Goal: Information Seeking & Learning: Learn about a topic

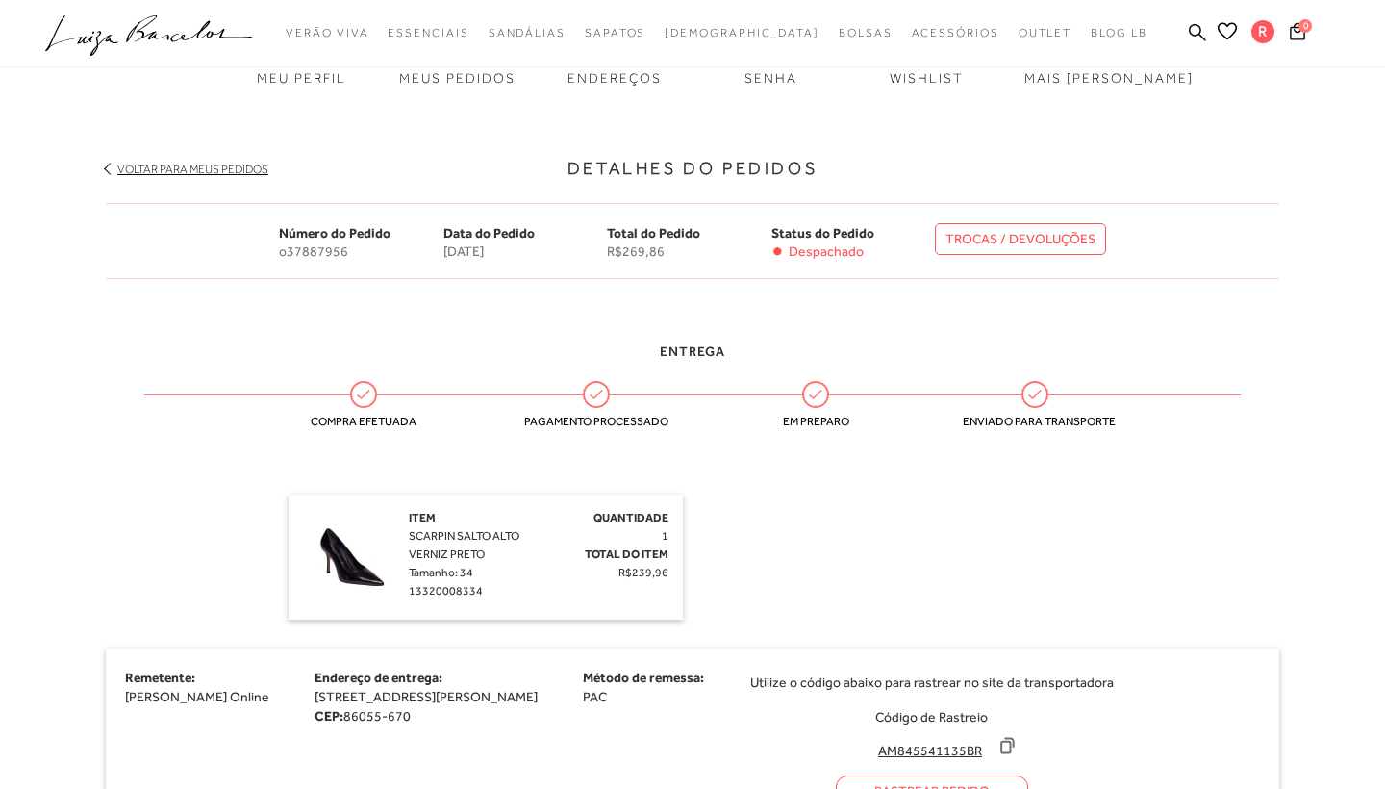
scroll to position [215, 0]
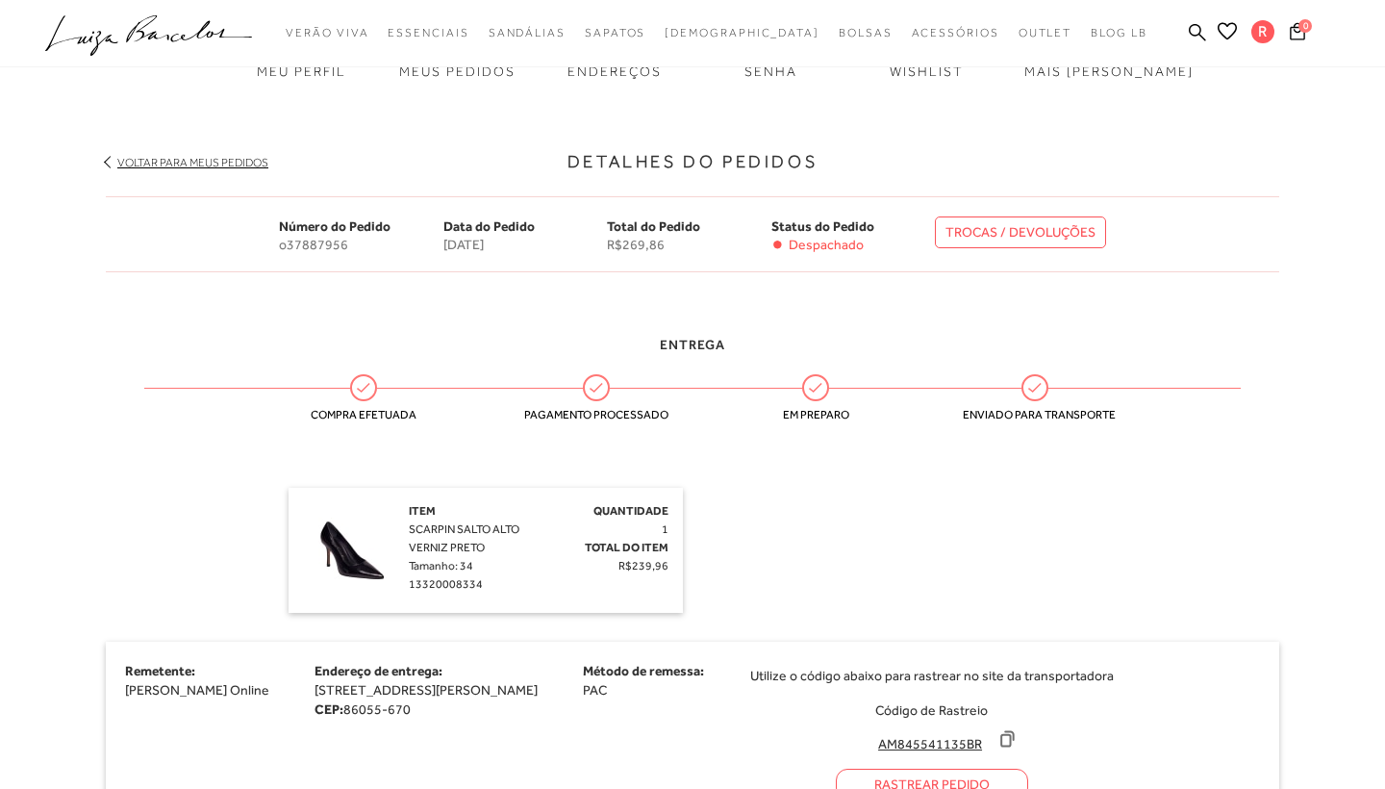
click at [1031, 393] on icon at bounding box center [1034, 387] width 25 height 25
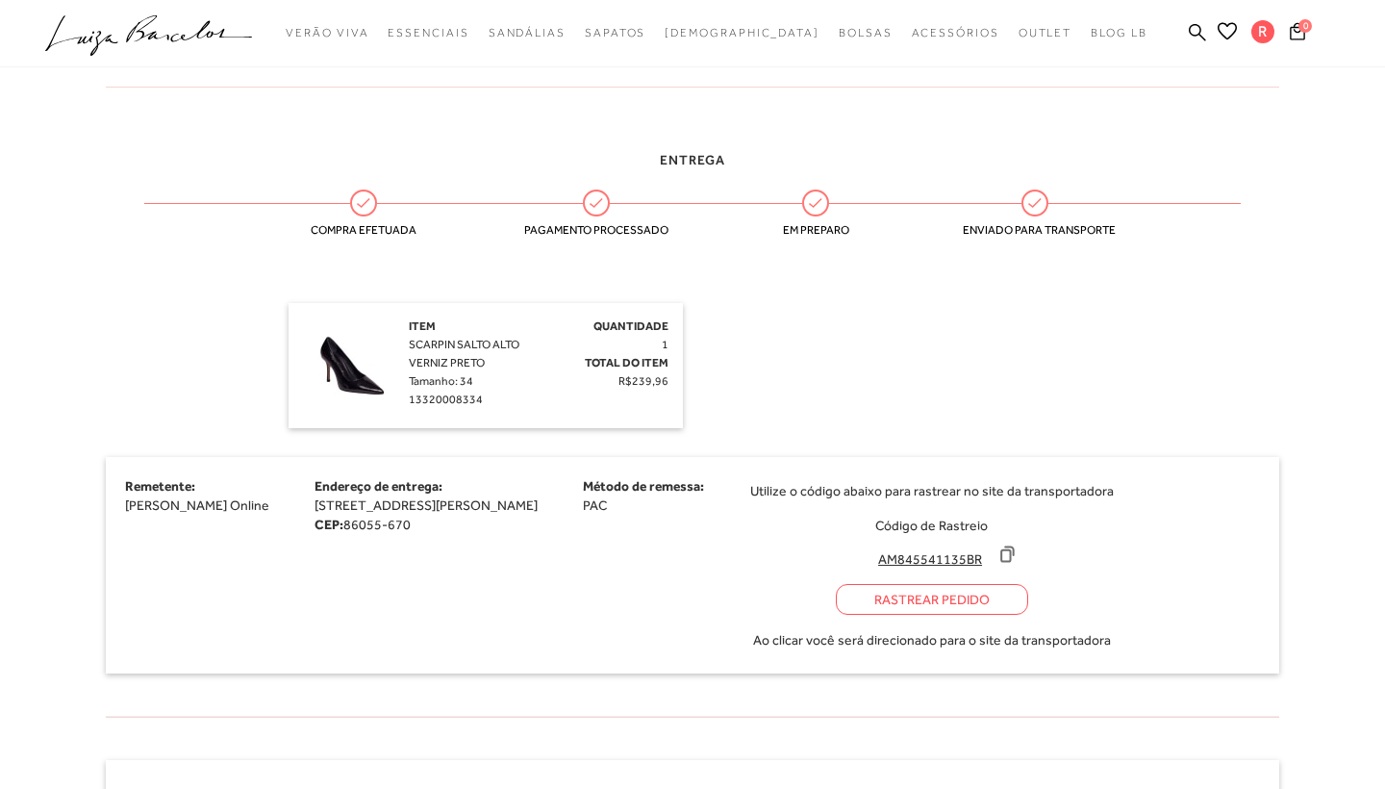
click at [971, 605] on div "Rastrear Pedido" at bounding box center [932, 599] width 192 height 31
click at [1016, 553] on icon at bounding box center [1006, 553] width 19 height 19
click at [200, 30] on icon ".a{fill-rule:evenodd;}" at bounding box center [149, 35] width 208 height 40
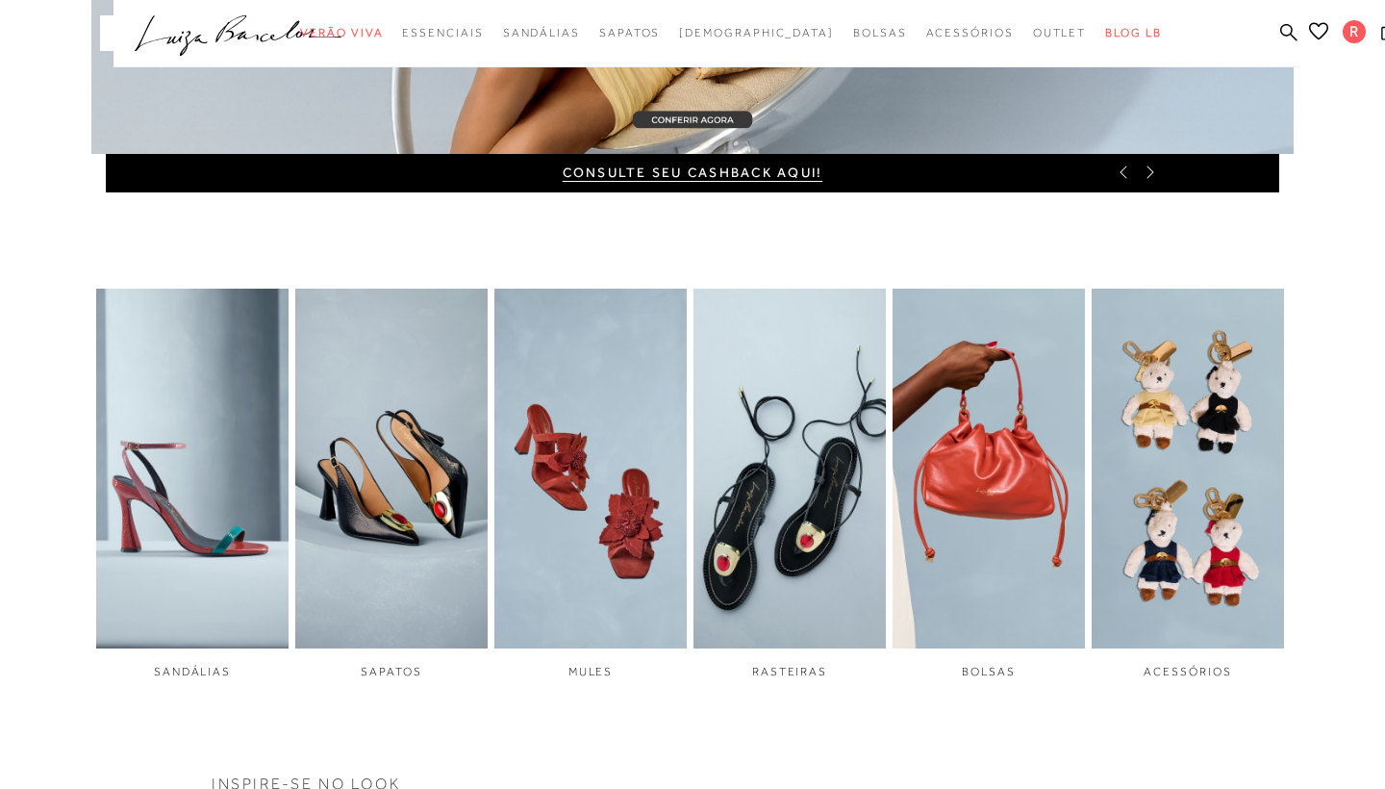
scroll to position [478, 0]
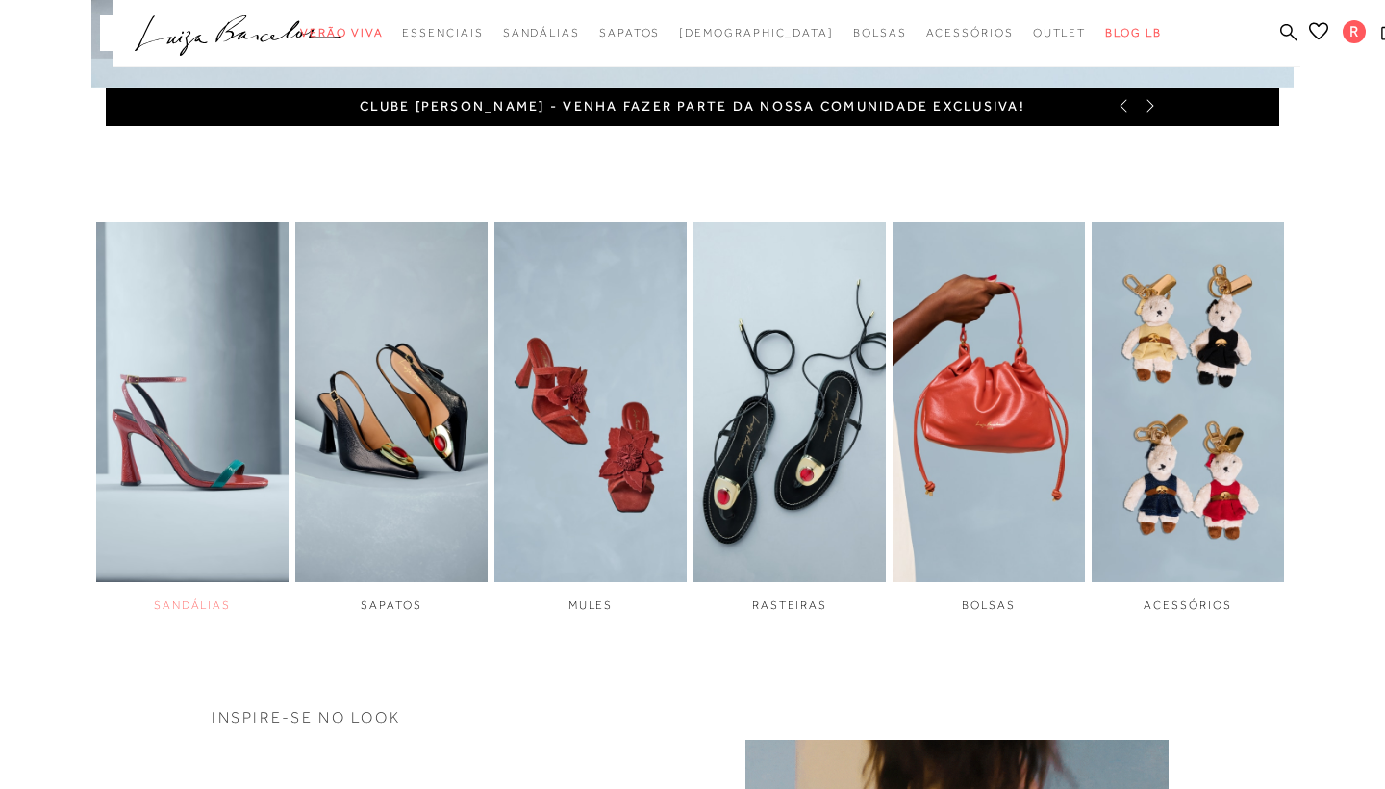
click at [185, 528] on img "1 / 6" at bounding box center [192, 402] width 192 height 361
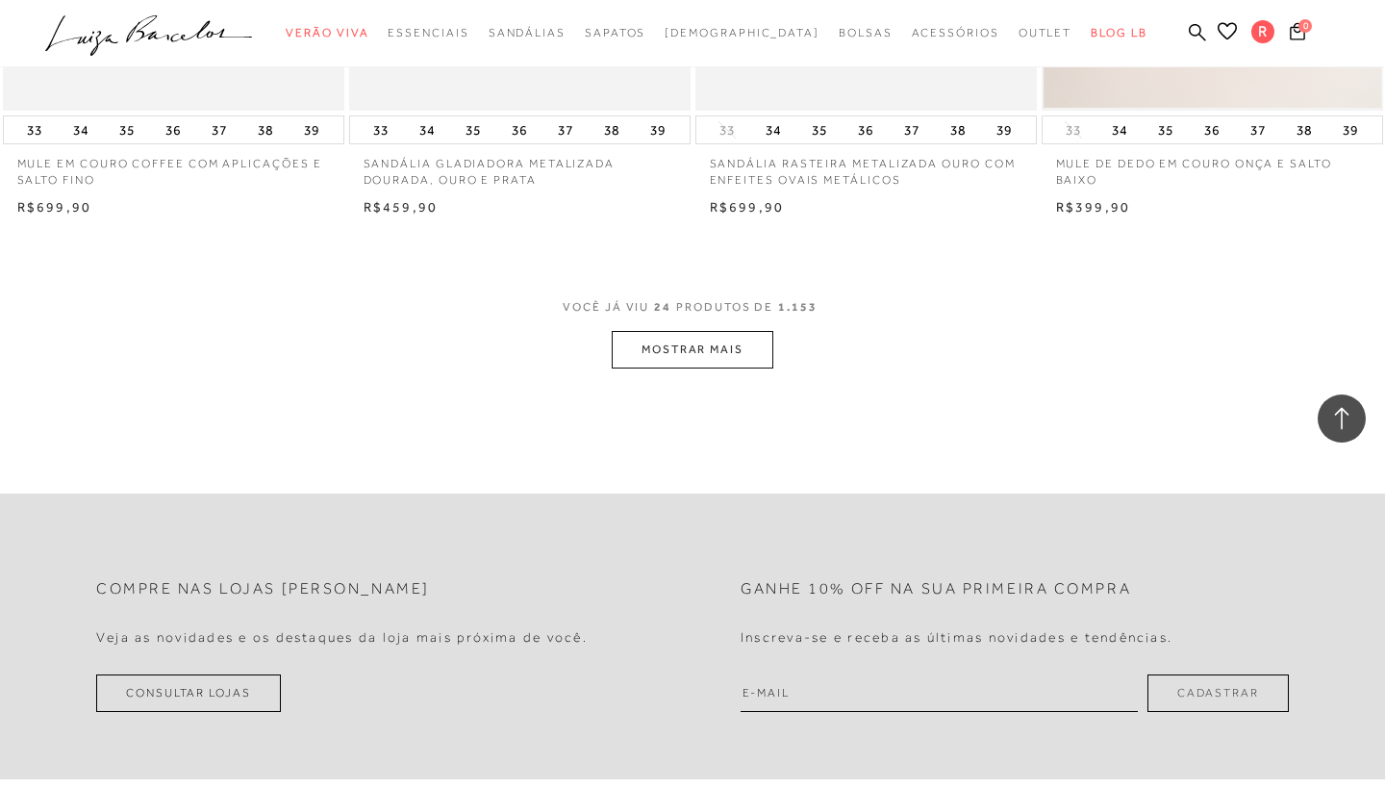
scroll to position [3766, 0]
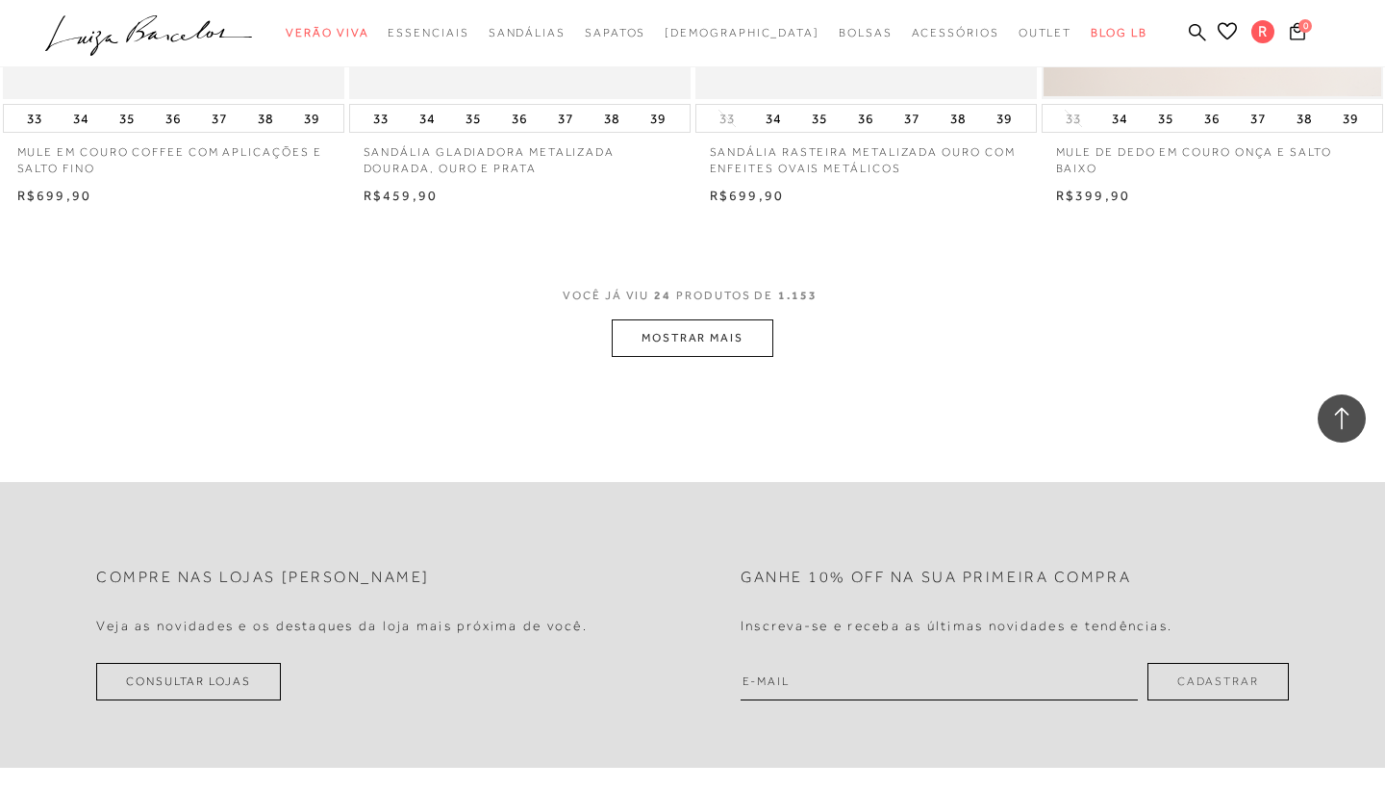
click at [705, 330] on button "MOSTRAR MAIS" at bounding box center [693, 338] width 162 height 38
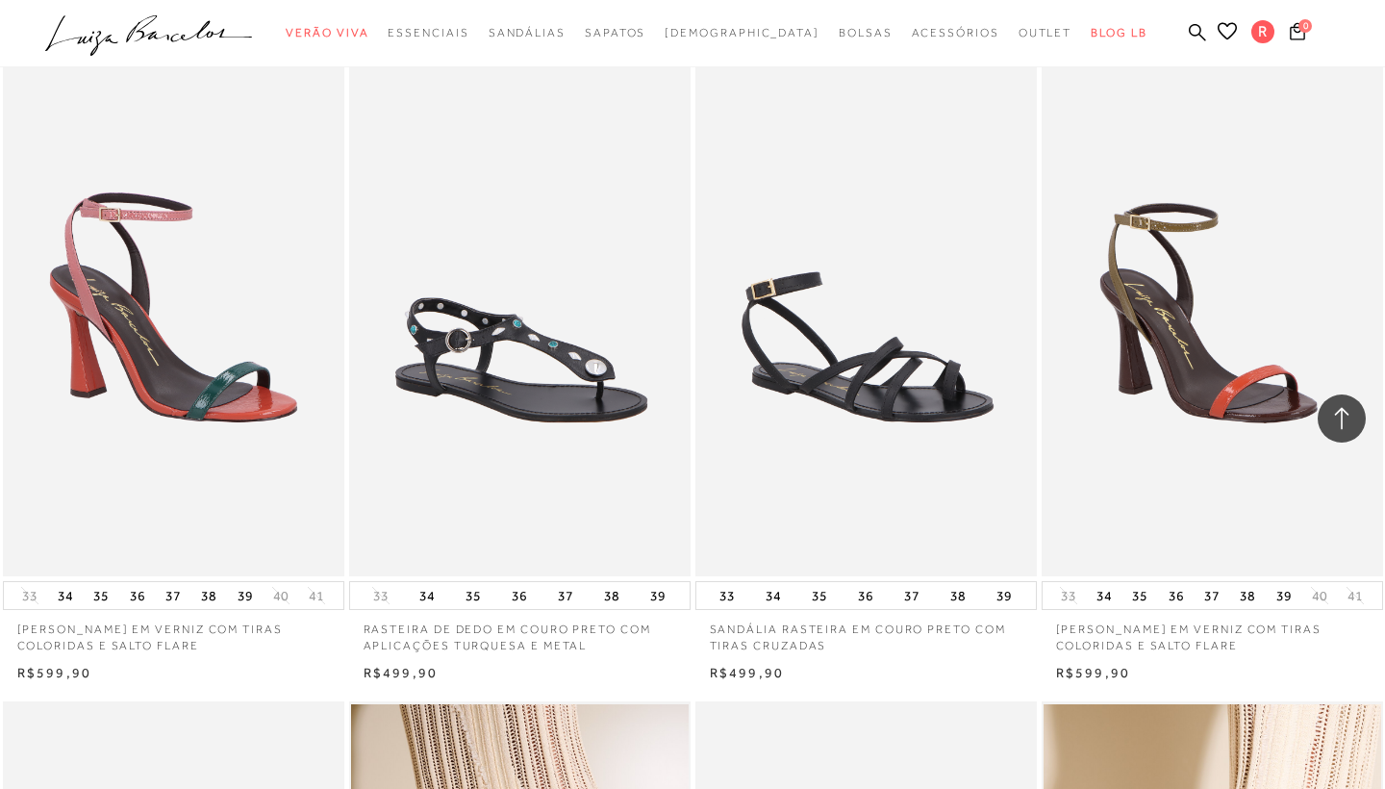
scroll to position [5171, 0]
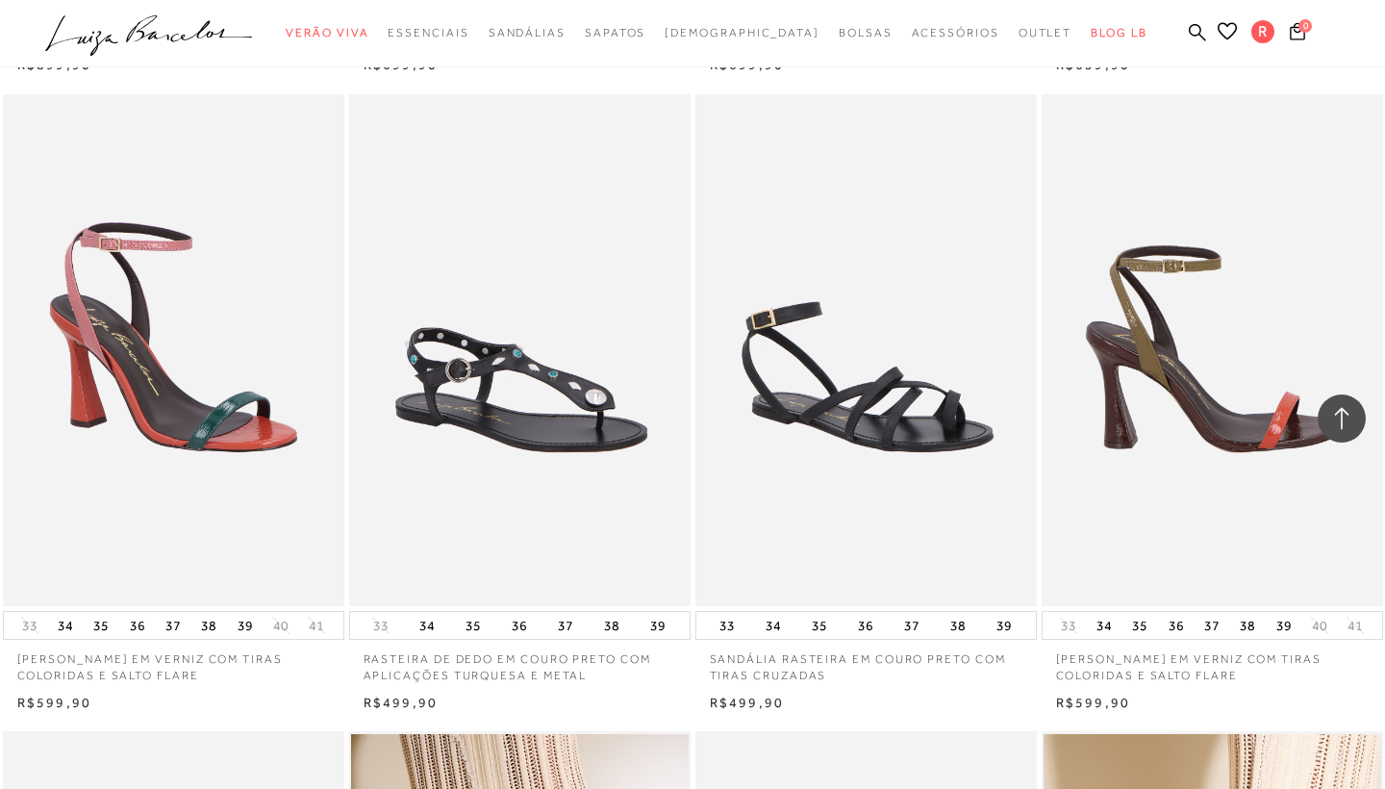
click at [1132, 530] on img at bounding box center [1212, 350] width 339 height 513
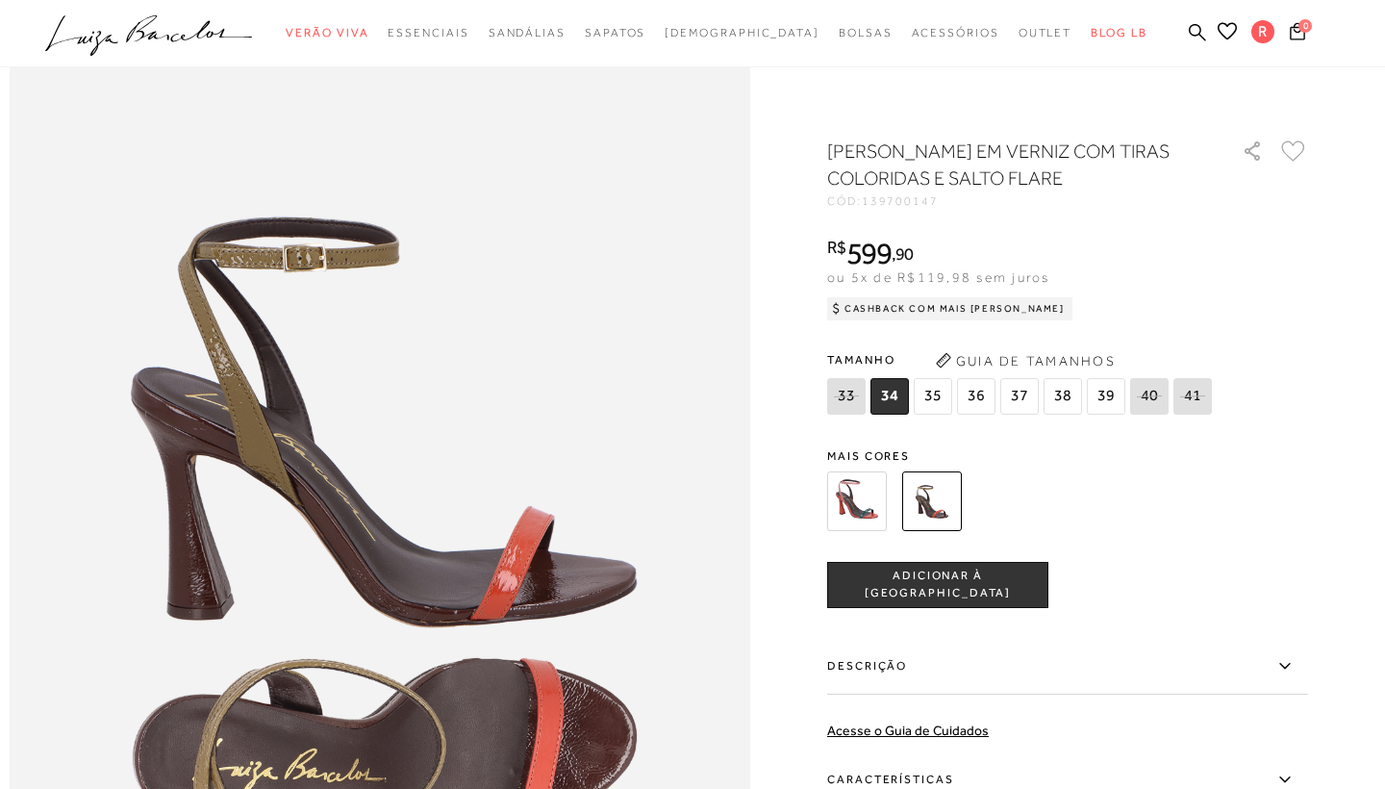
scroll to position [1041, 0]
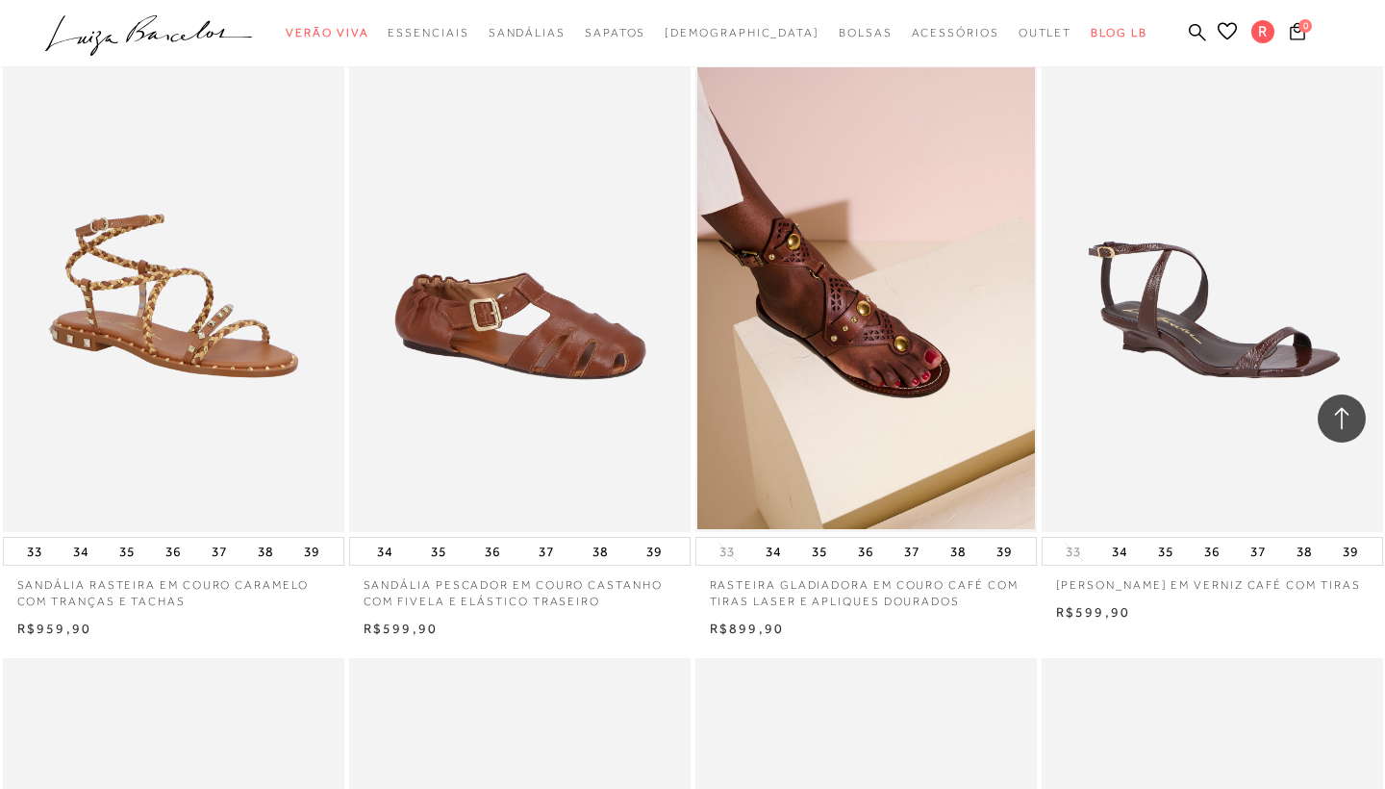
scroll to position [7449, 0]
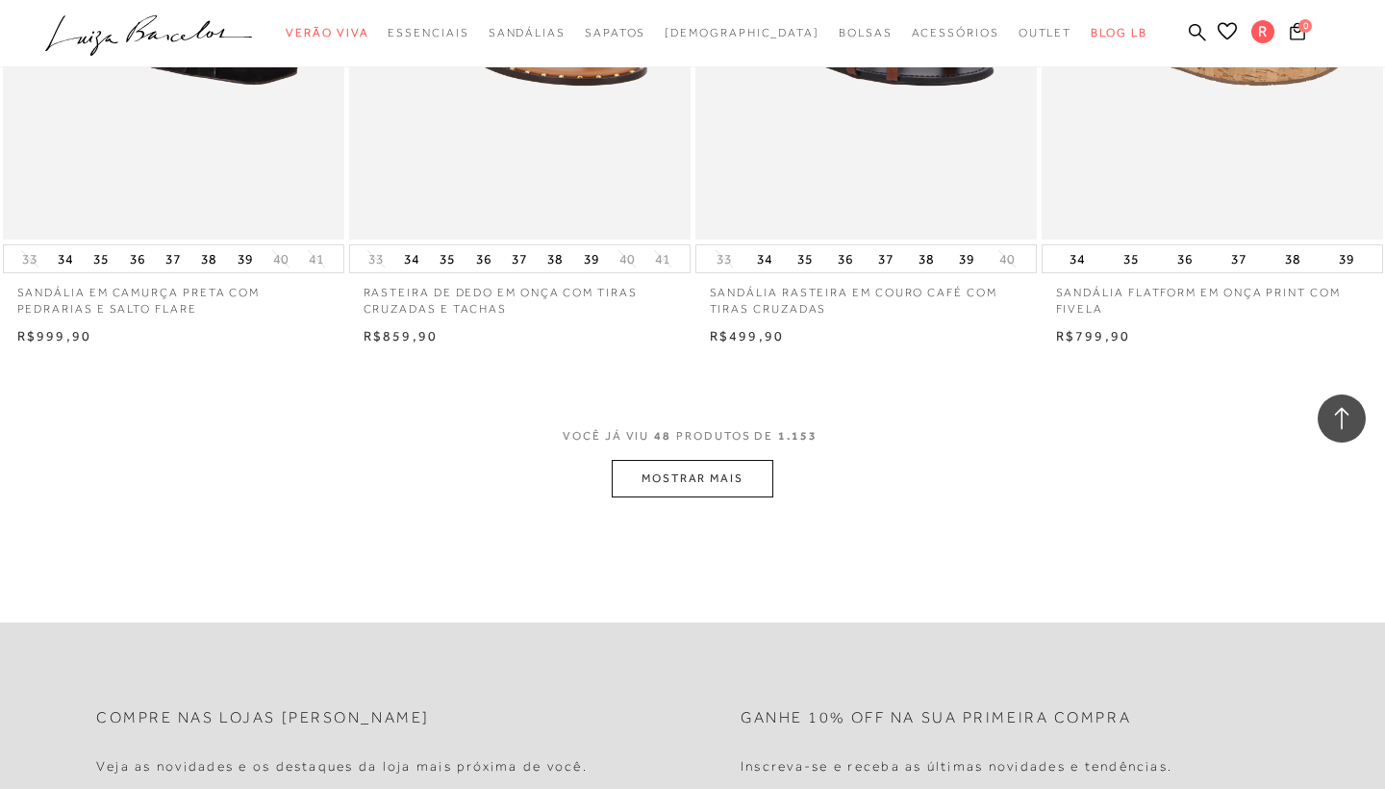
click at [689, 460] on button "MOSTRAR MAIS" at bounding box center [693, 479] width 162 height 38
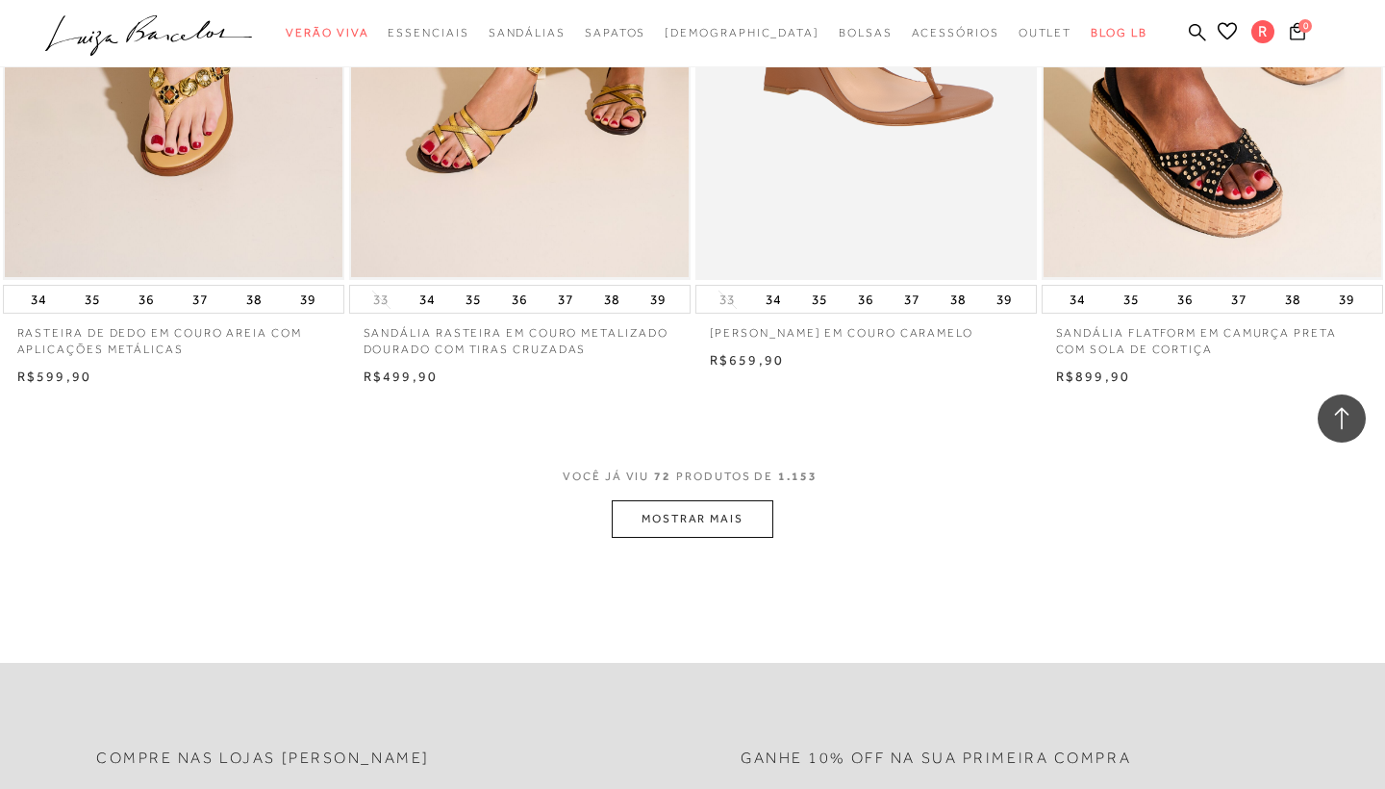
scroll to position [11340, 0]
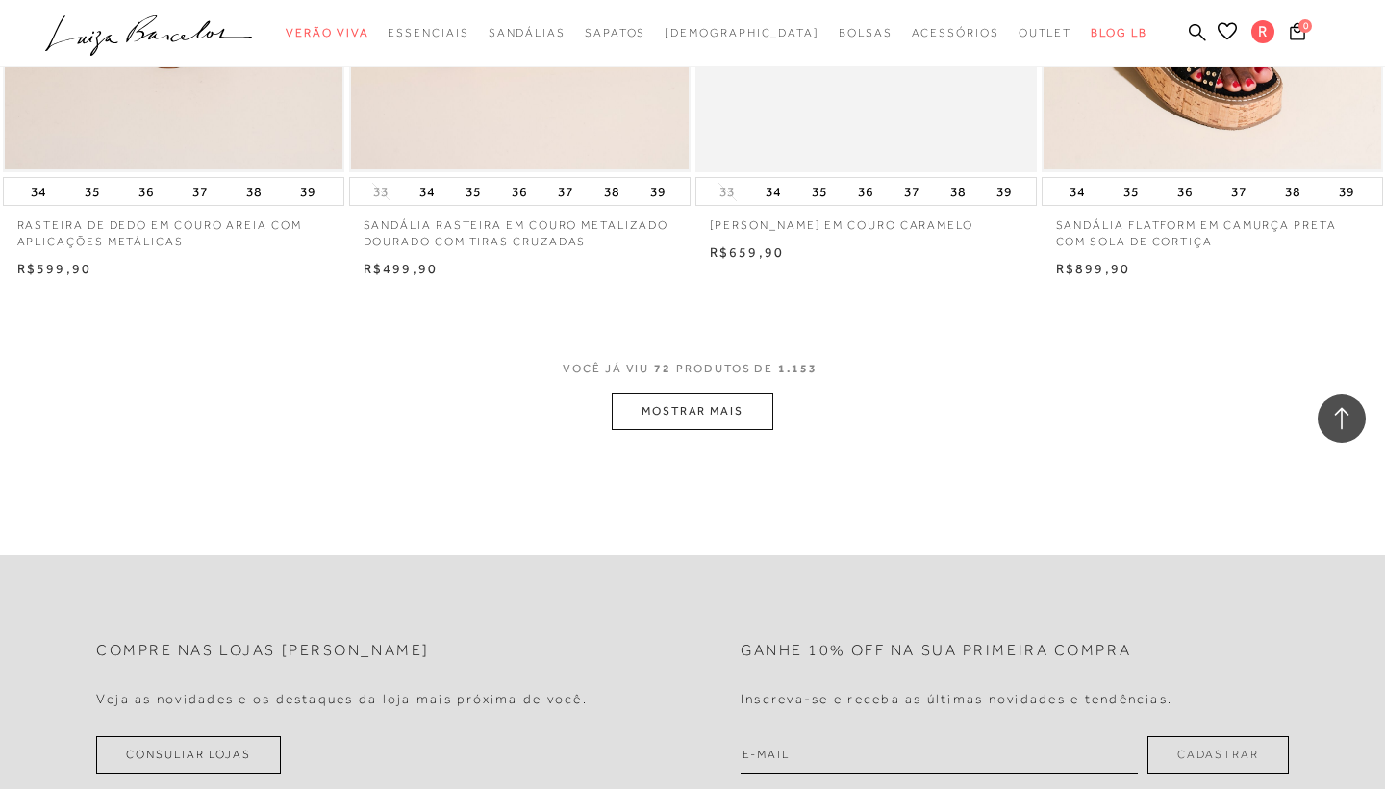
click at [677, 392] on button "MOSTRAR MAIS" at bounding box center [693, 411] width 162 height 38
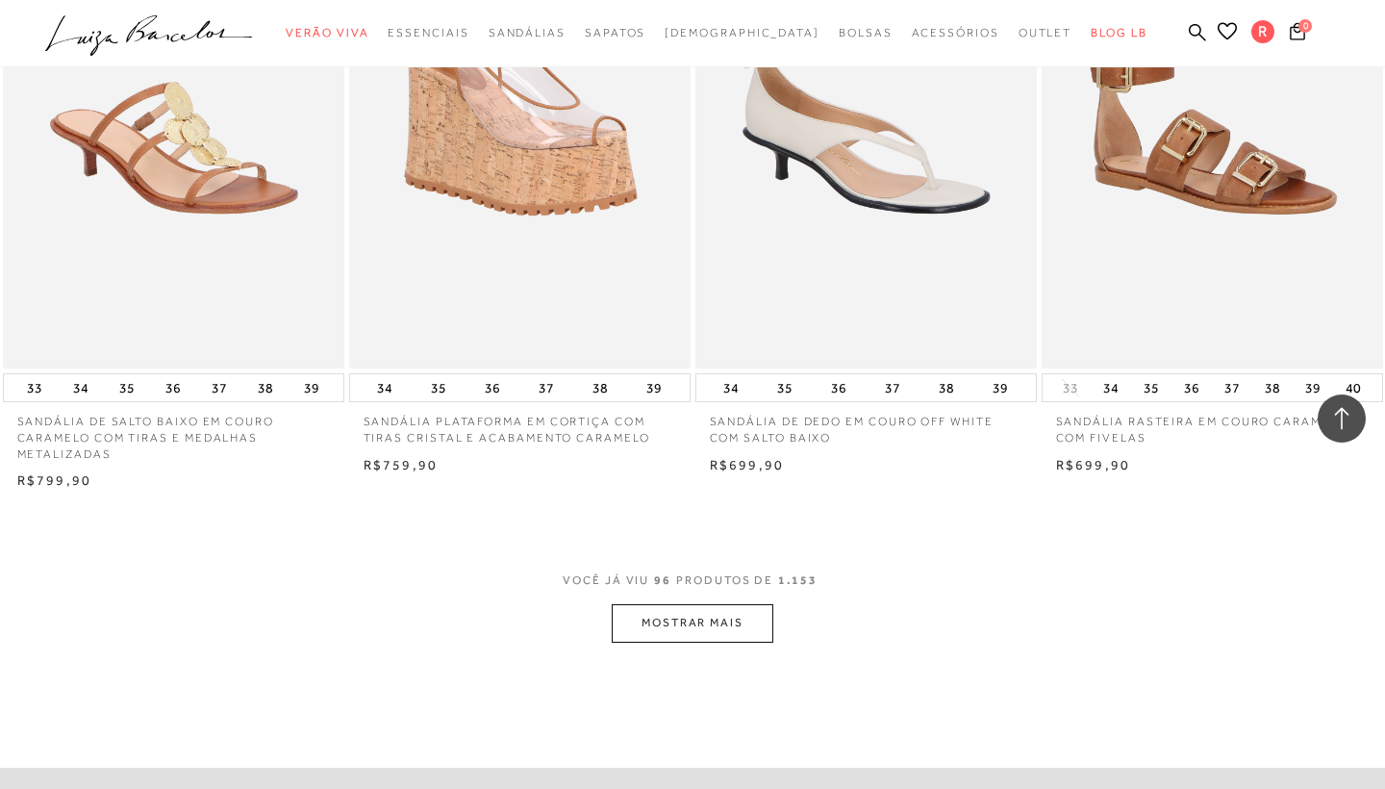
scroll to position [15138, 0]
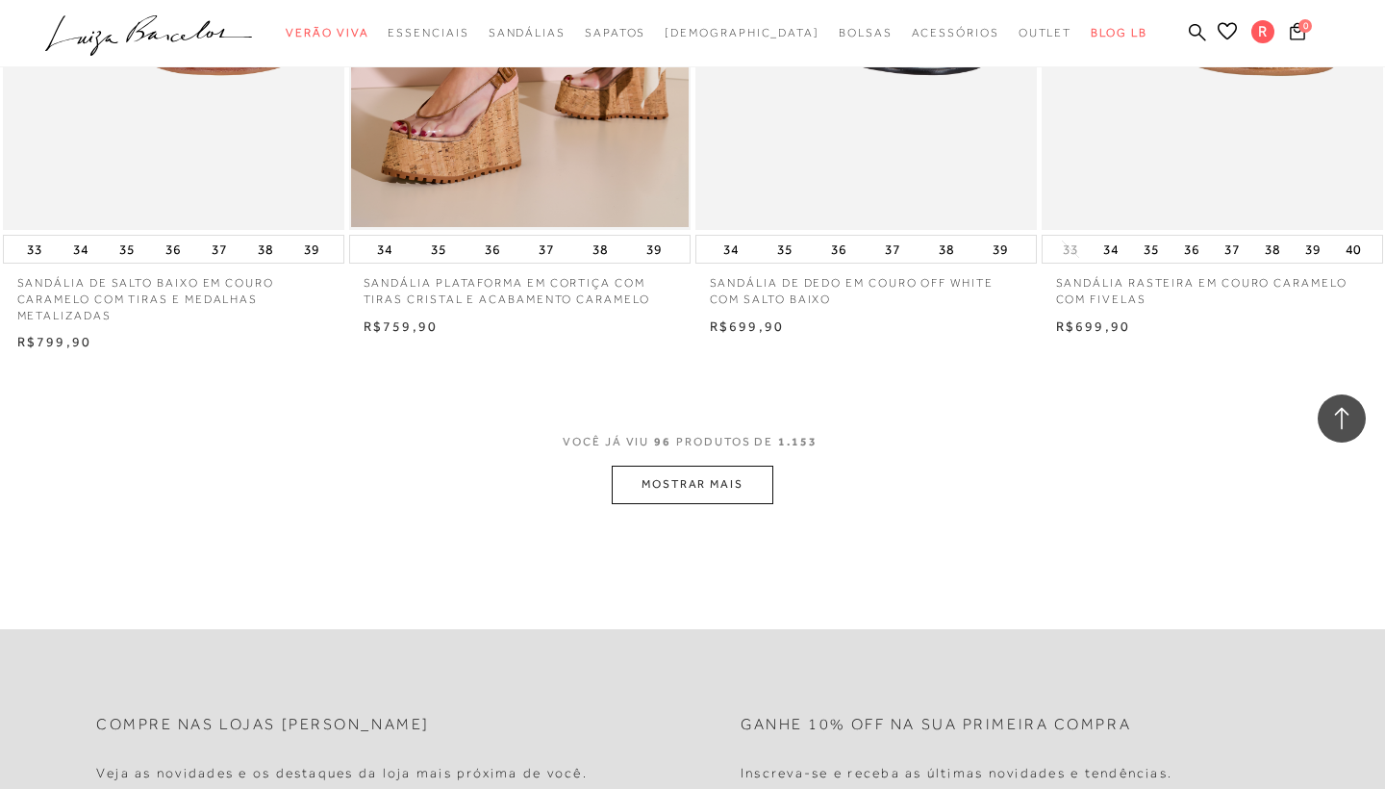
click at [693, 465] on button "MOSTRAR MAIS" at bounding box center [693, 484] width 162 height 38
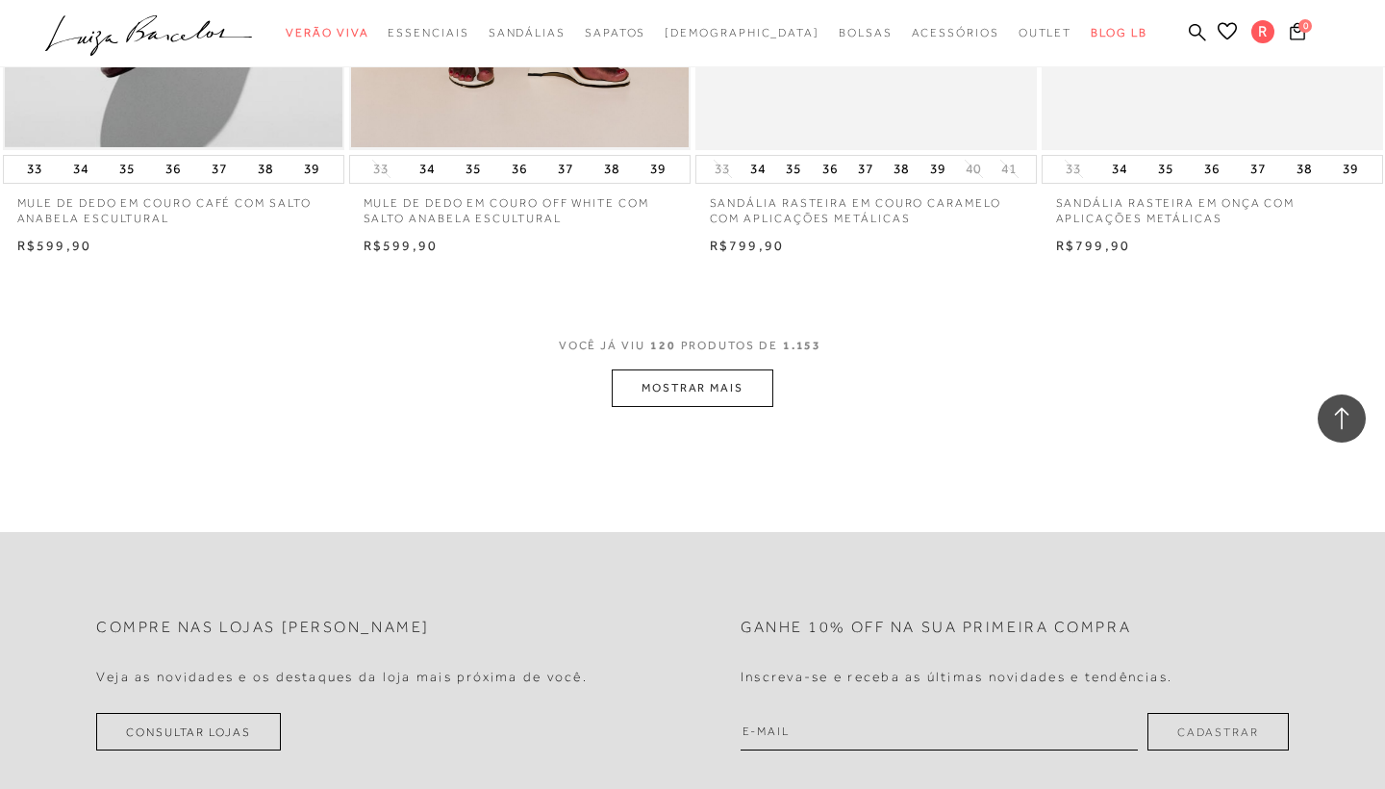
scroll to position [19060, 0]
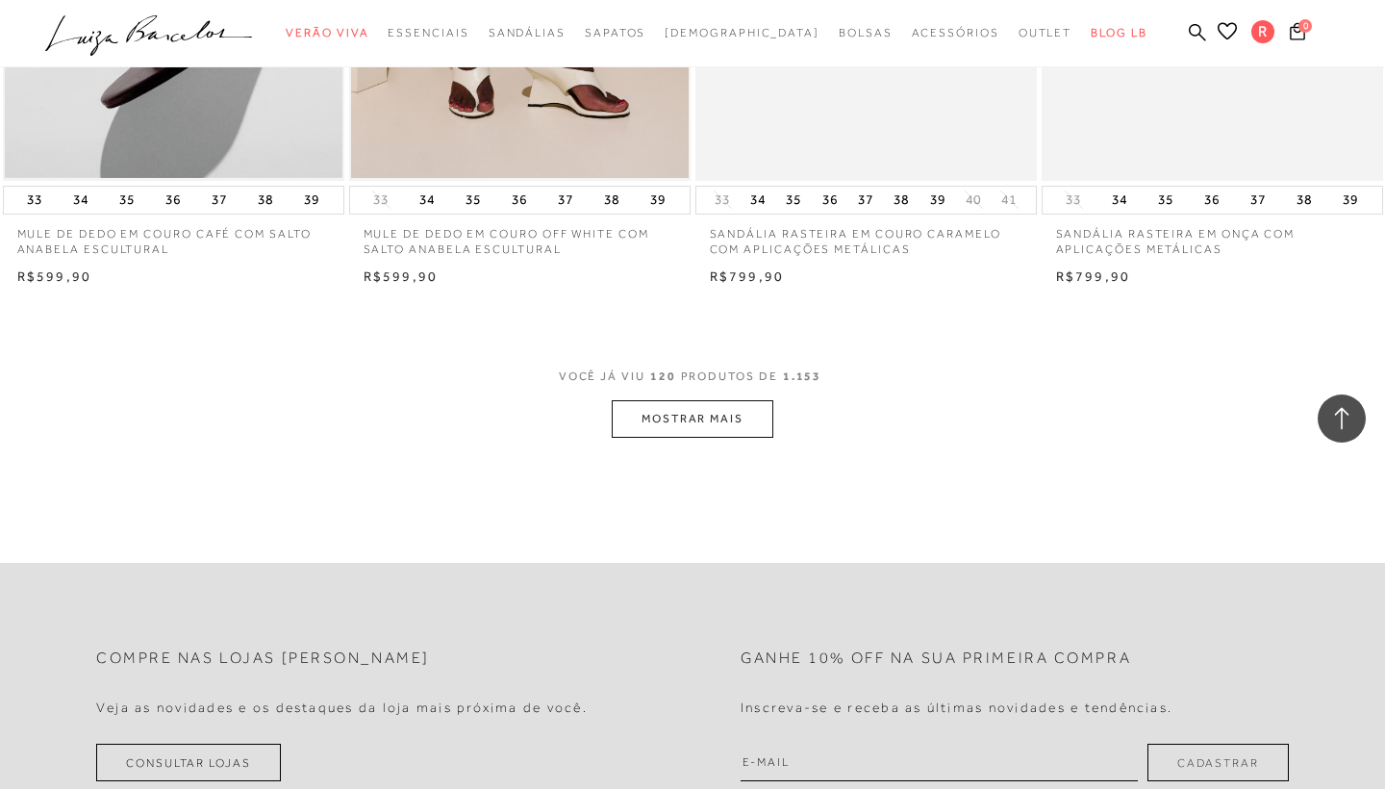
click at [711, 400] on button "MOSTRAR MAIS" at bounding box center [693, 419] width 162 height 38
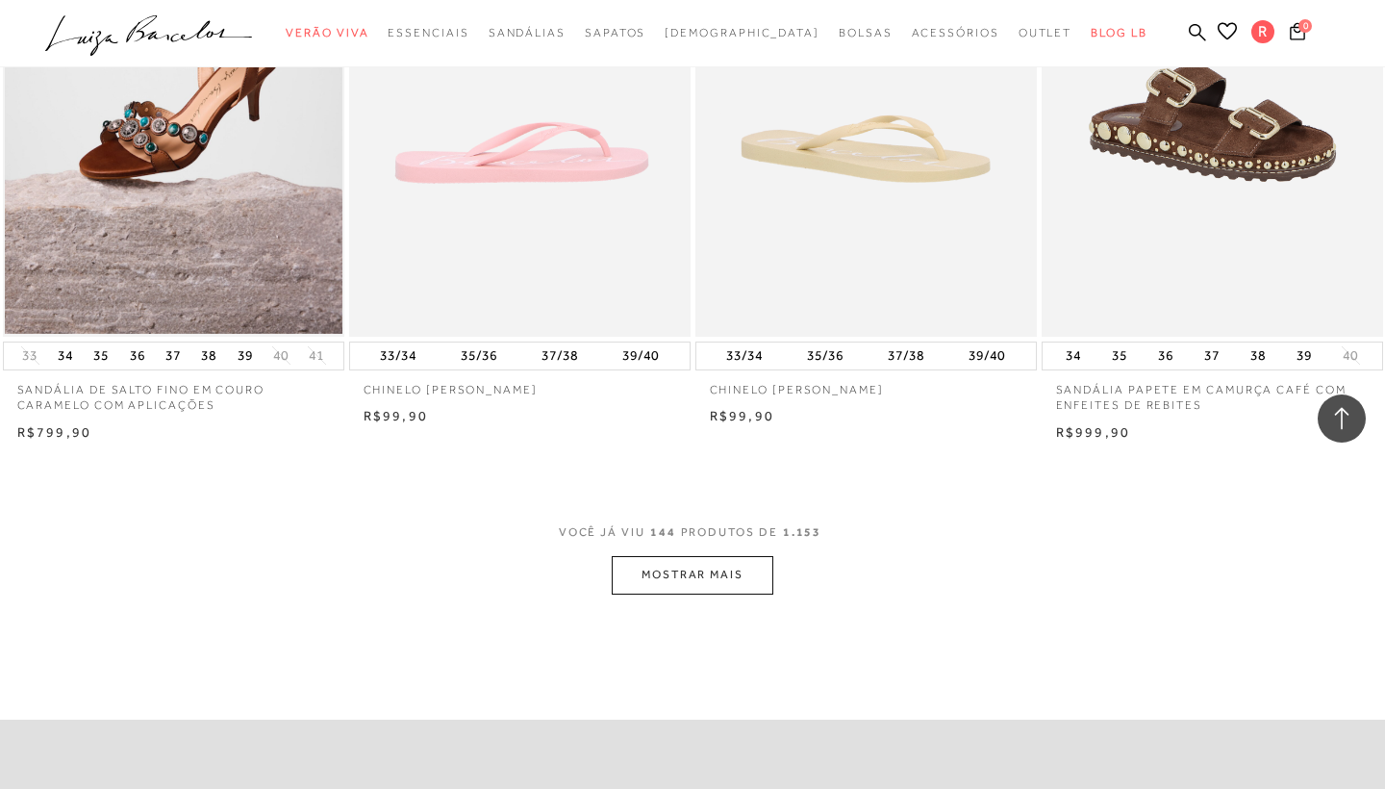
scroll to position [22785, 0]
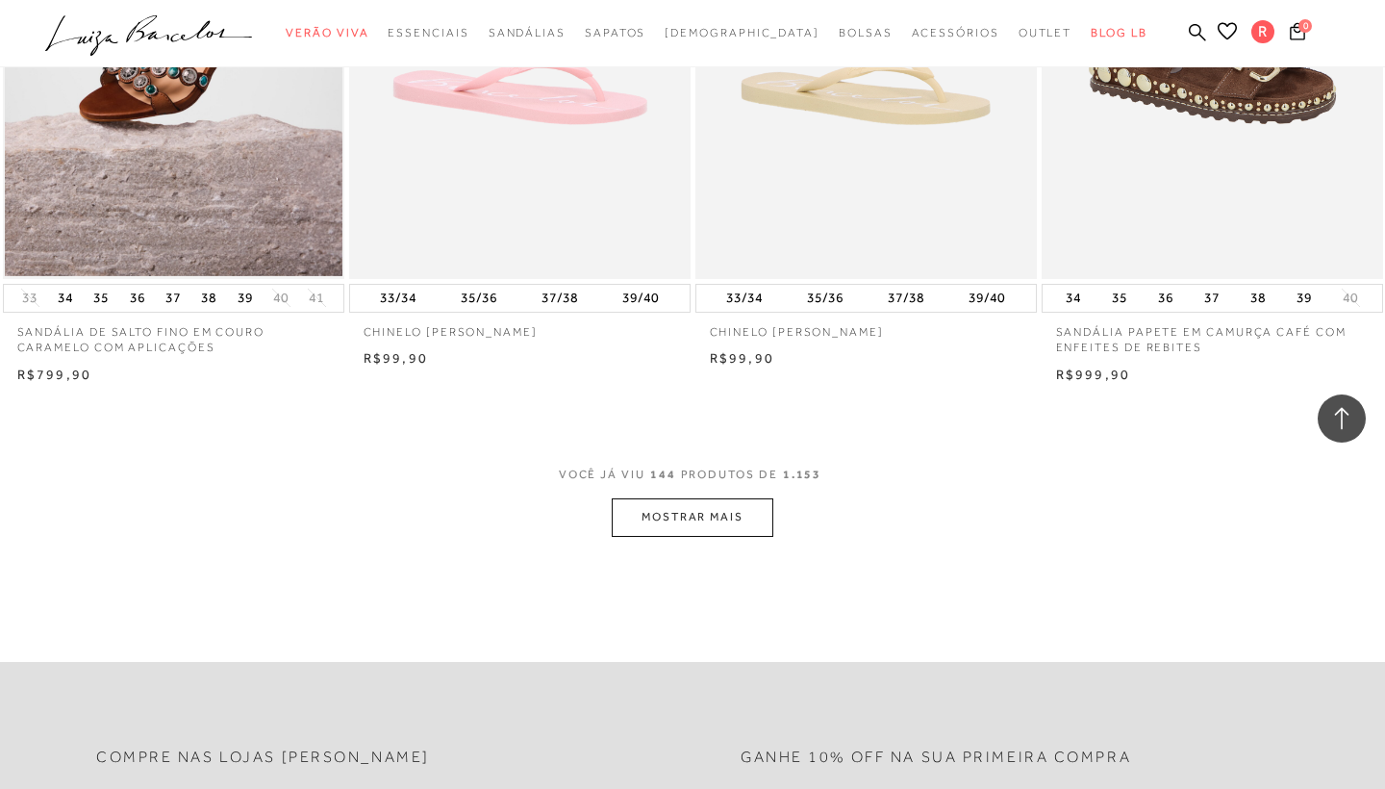
click at [687, 498] on button "MOSTRAR MAIS" at bounding box center [693, 517] width 162 height 38
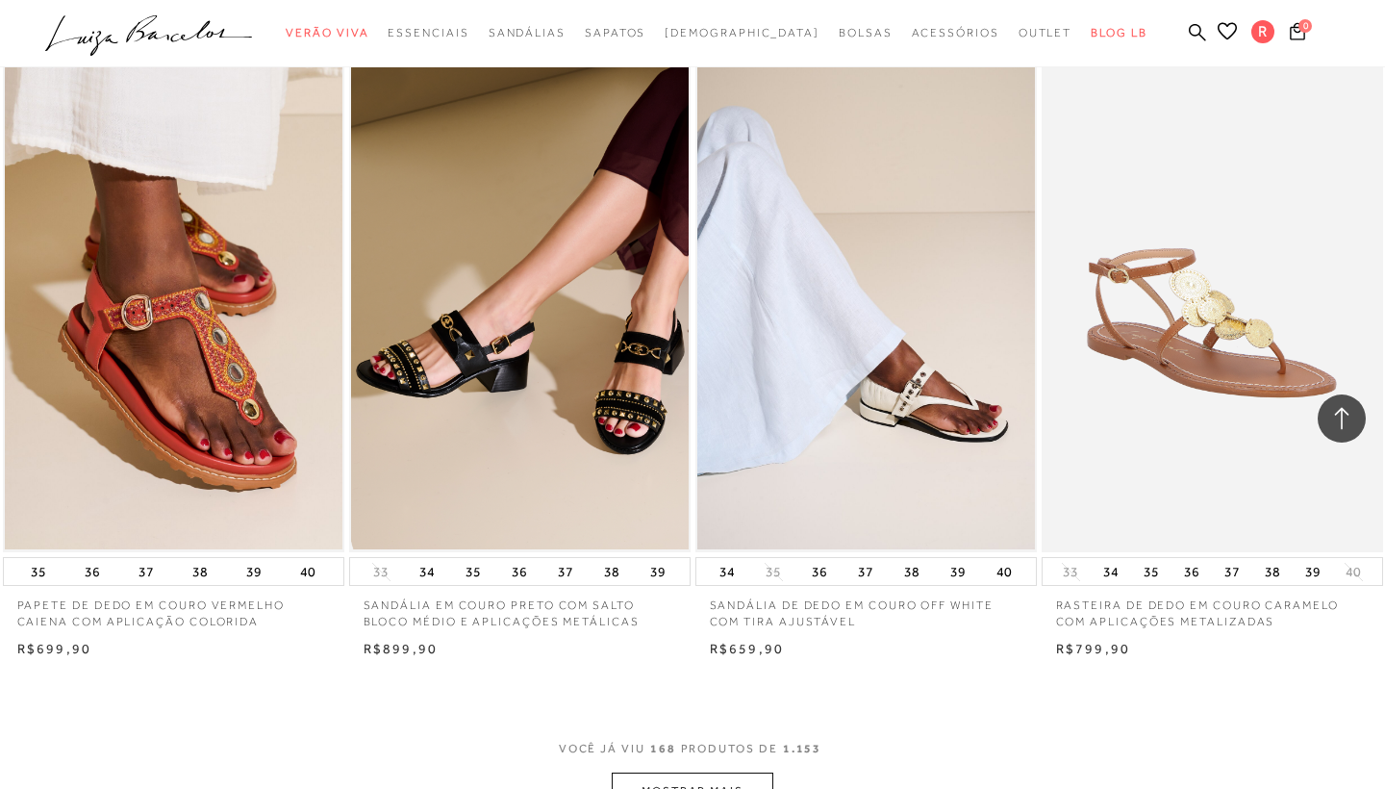
scroll to position [26368, 0]
click at [690, 737] on span "VOCÊ JÁ VIU 168 PRODUTOS DE 1.153" at bounding box center [693, 754] width 268 height 35
click at [690, 771] on button "MOSTRAR MAIS" at bounding box center [693, 790] width 162 height 38
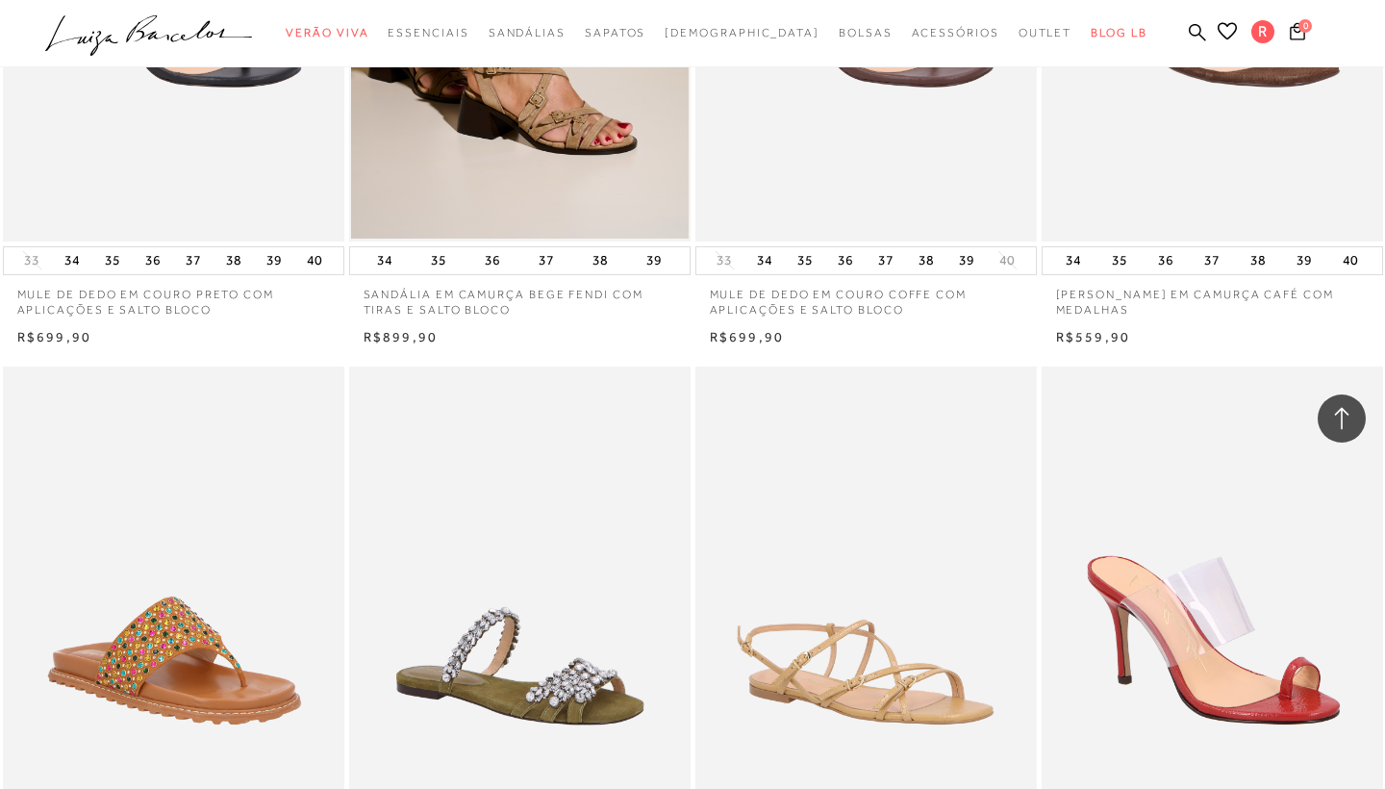
scroll to position [30578, 0]
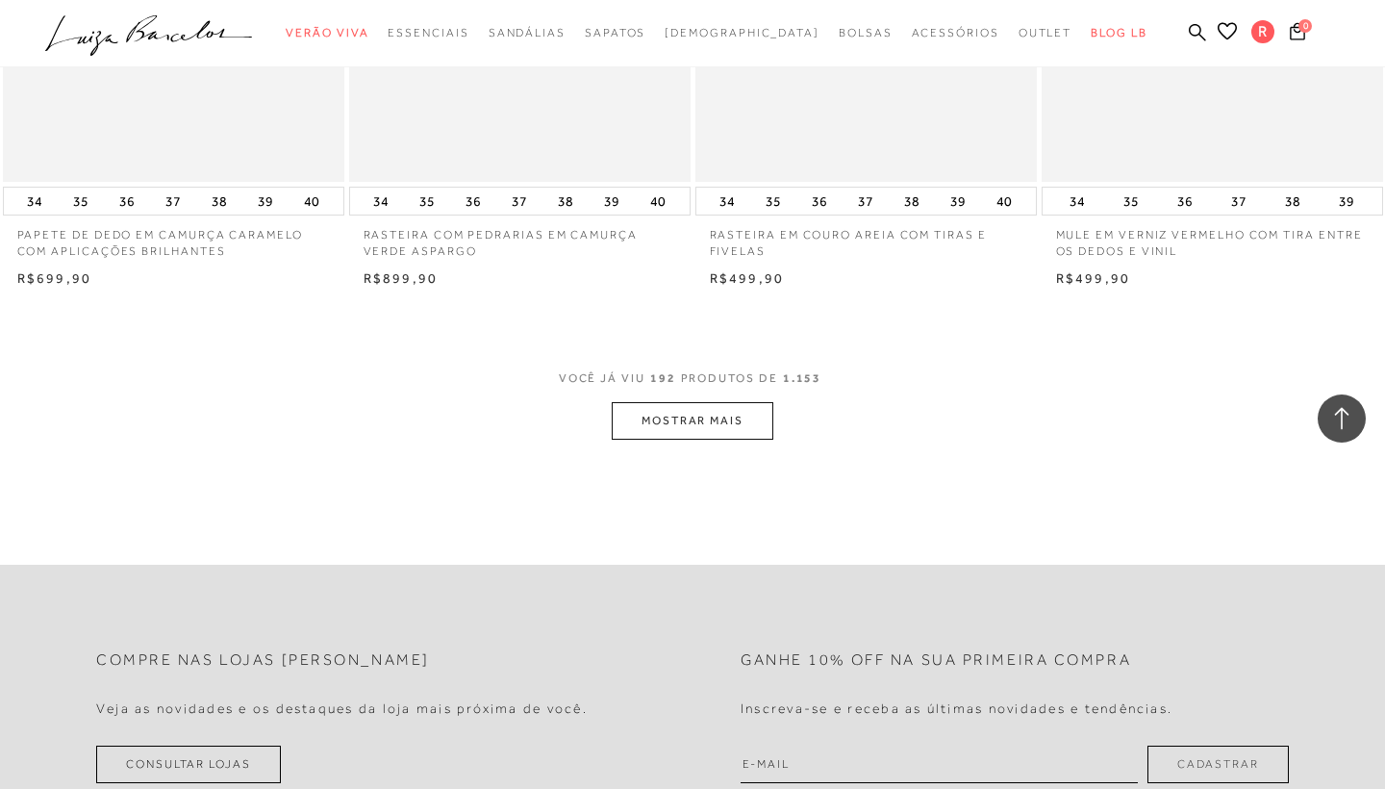
click at [694, 402] on button "MOSTRAR MAIS" at bounding box center [693, 421] width 162 height 38
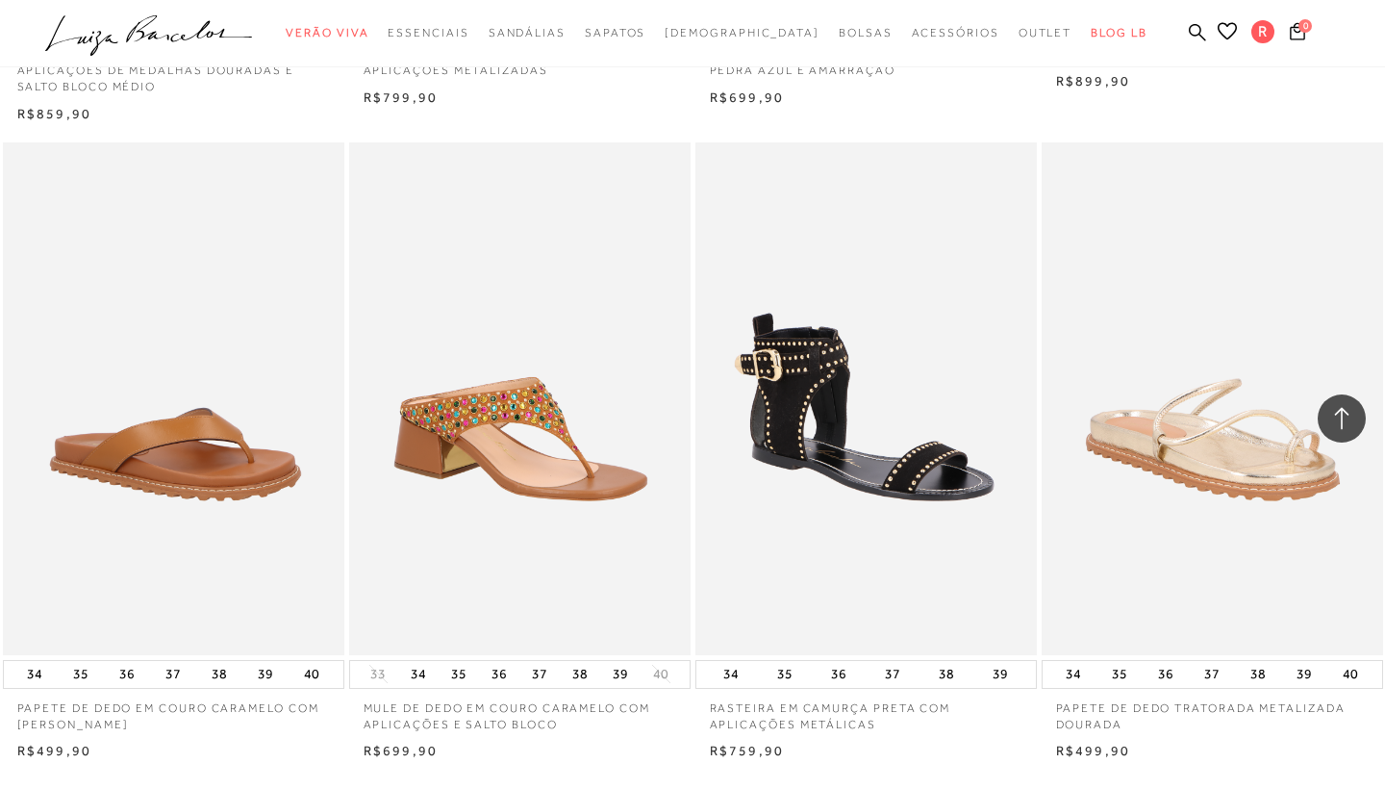
scroll to position [34328, 0]
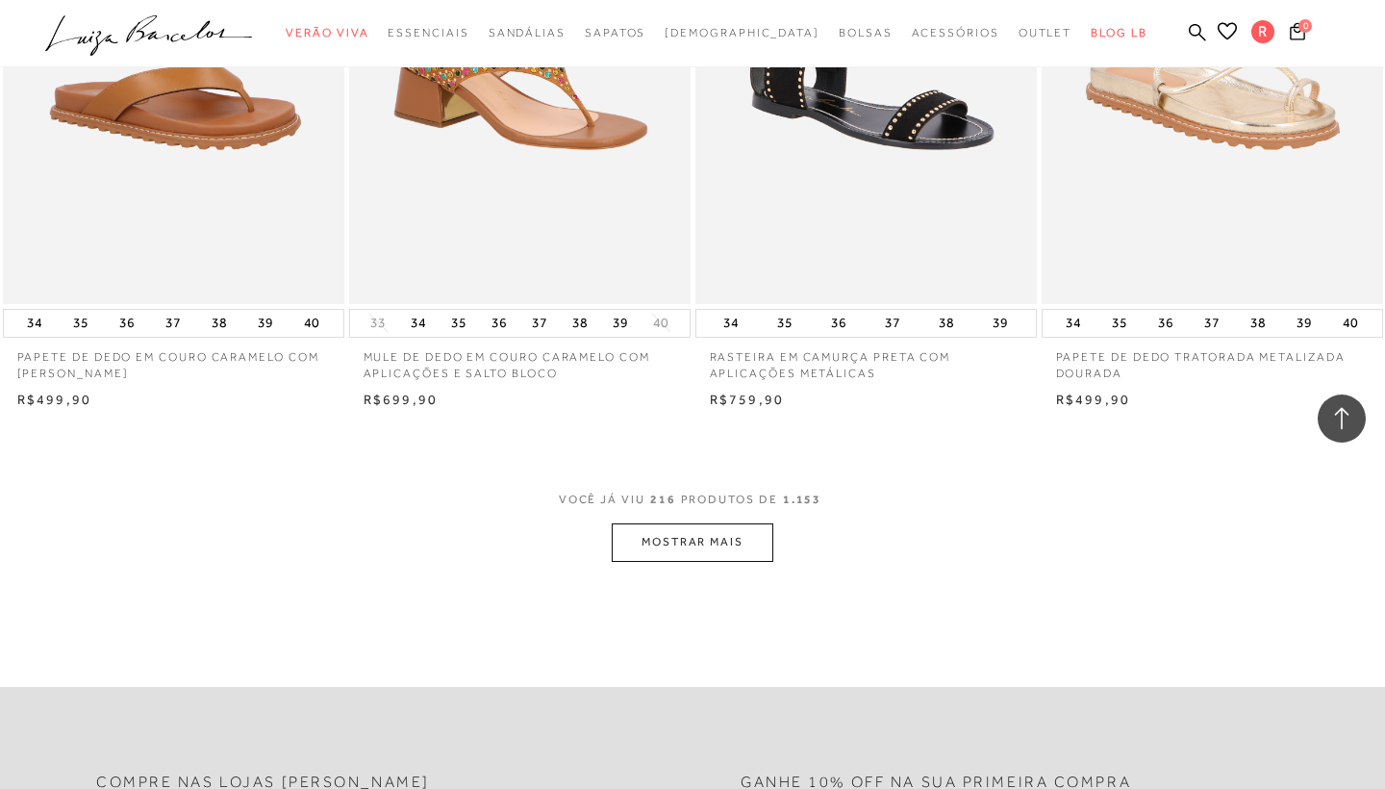
click at [719, 523] on button "MOSTRAR MAIS" at bounding box center [693, 542] width 162 height 38
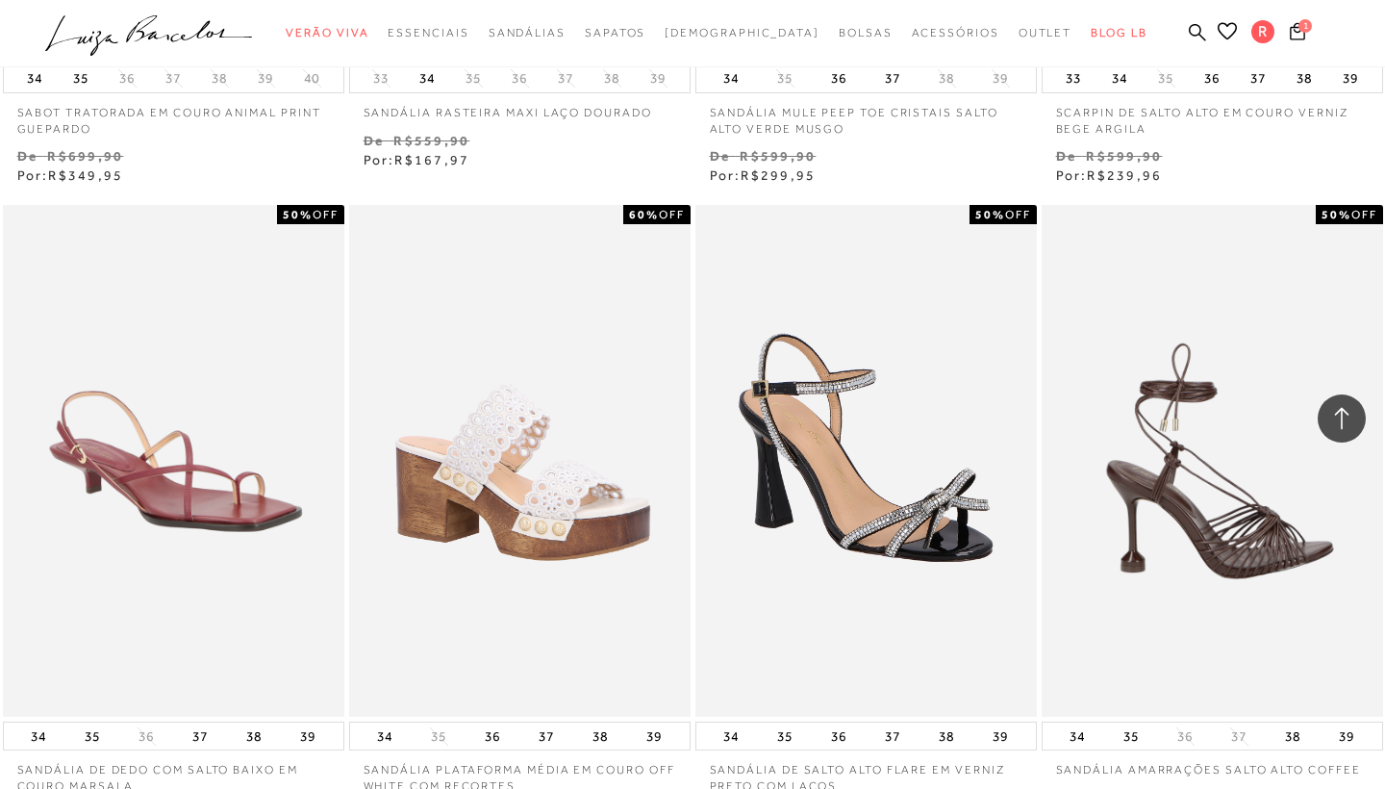
scroll to position [11391, 0]
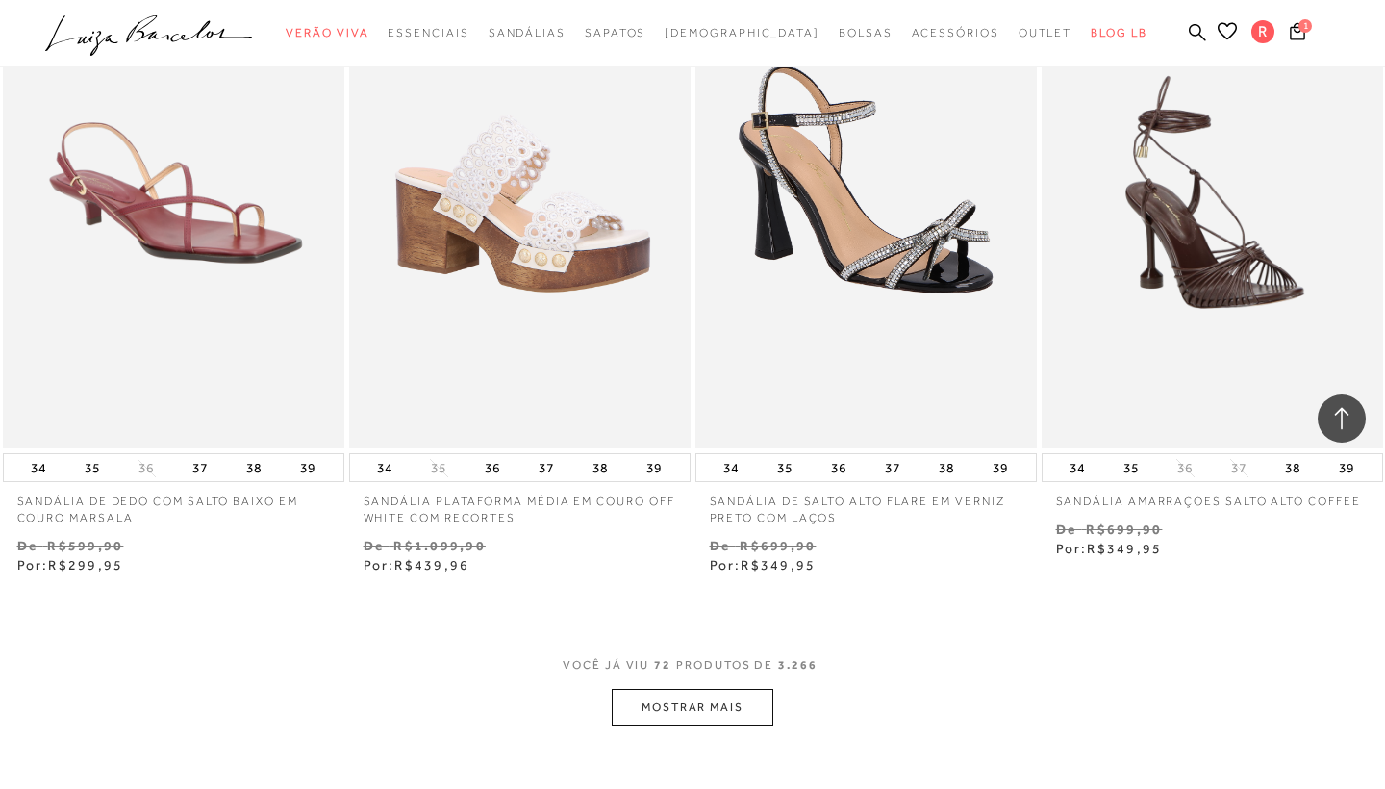
click at [728, 689] on button "MOSTRAR MAIS" at bounding box center [693, 708] width 162 height 38
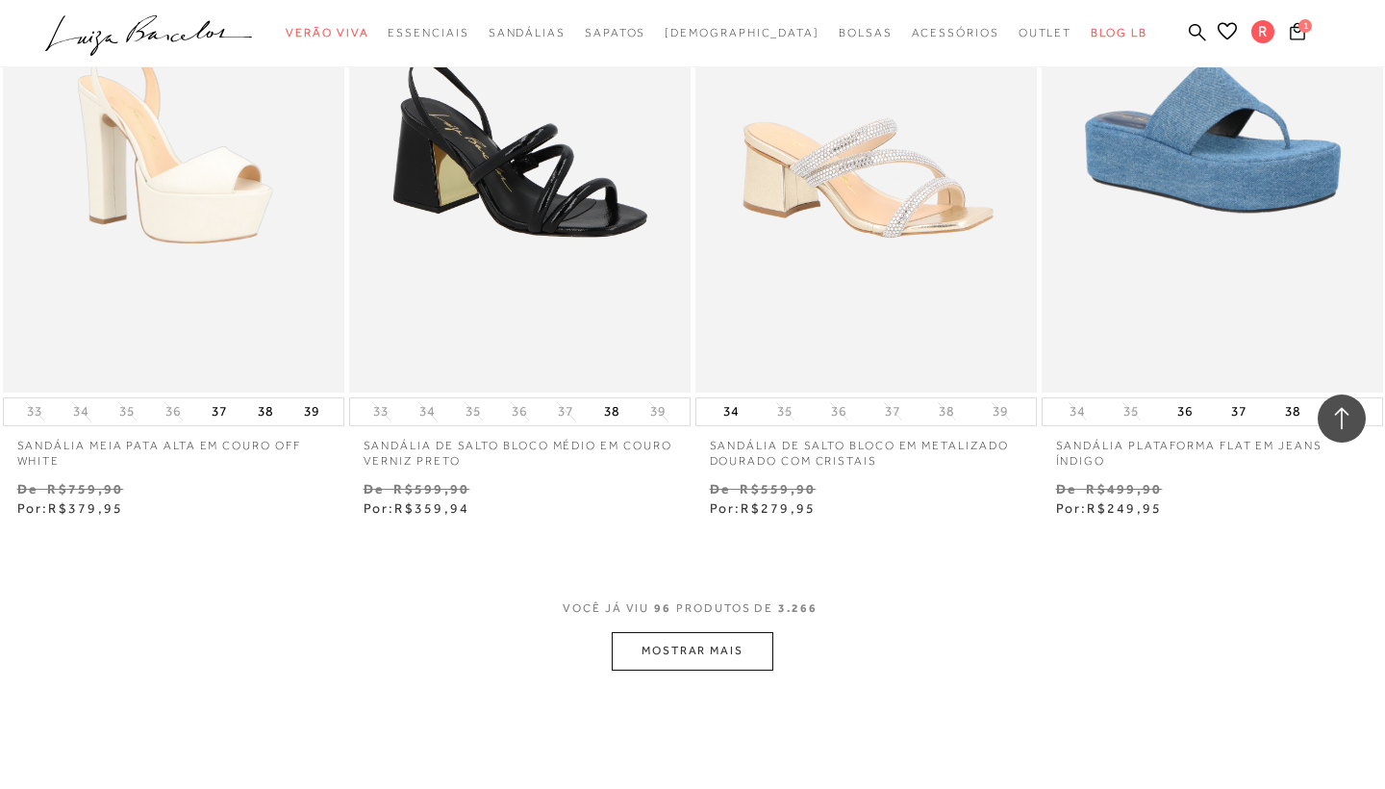
scroll to position [15532, 0]
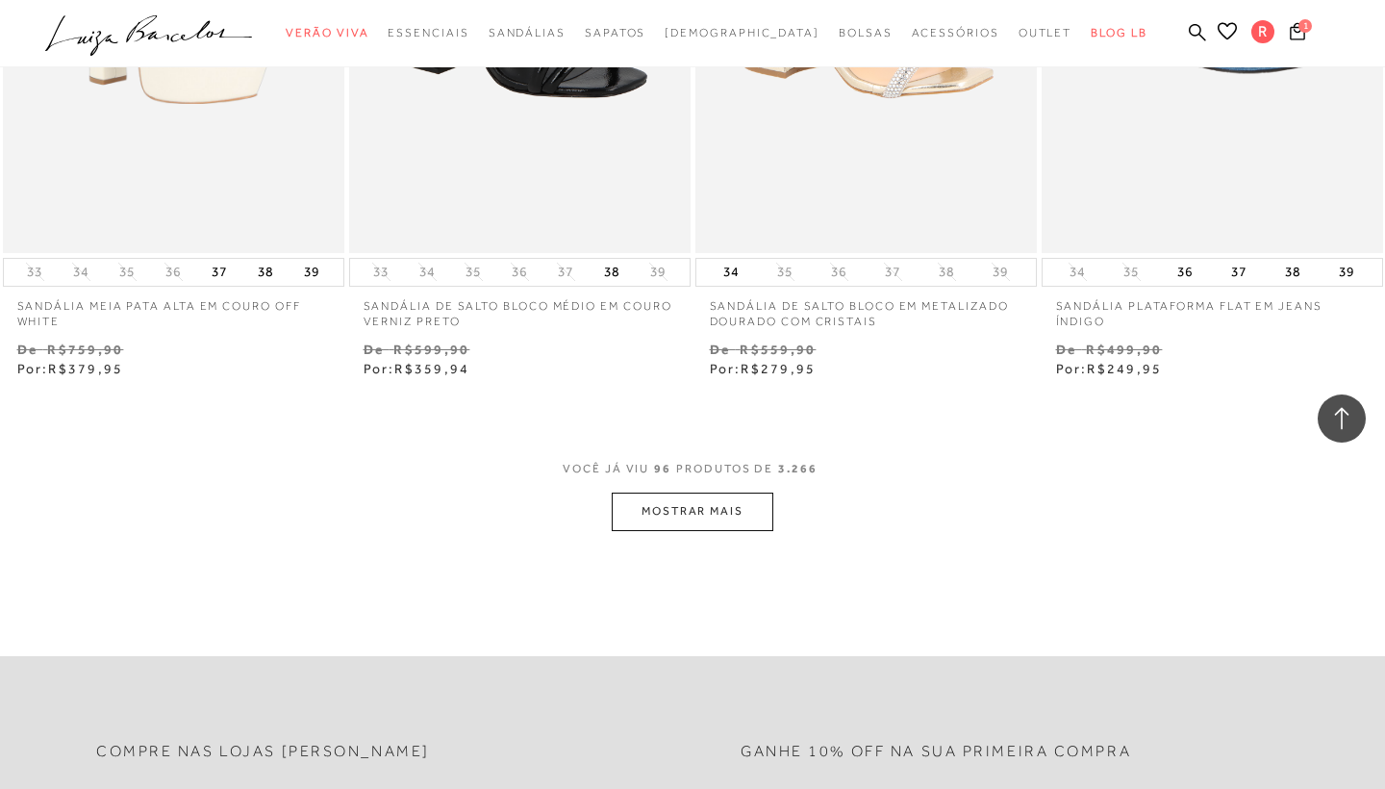
click at [707, 492] on button "MOSTRAR MAIS" at bounding box center [693, 511] width 162 height 38
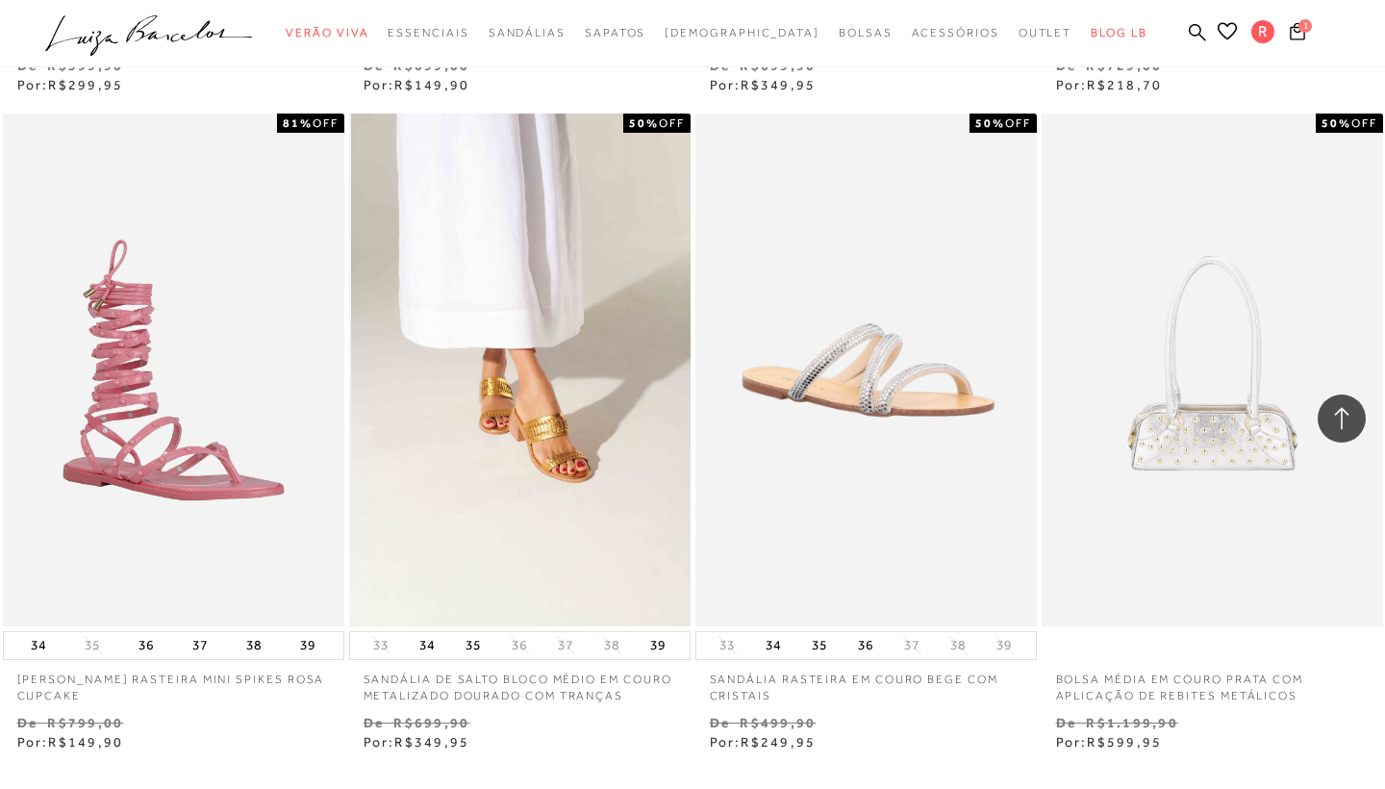
scroll to position [19525, 0]
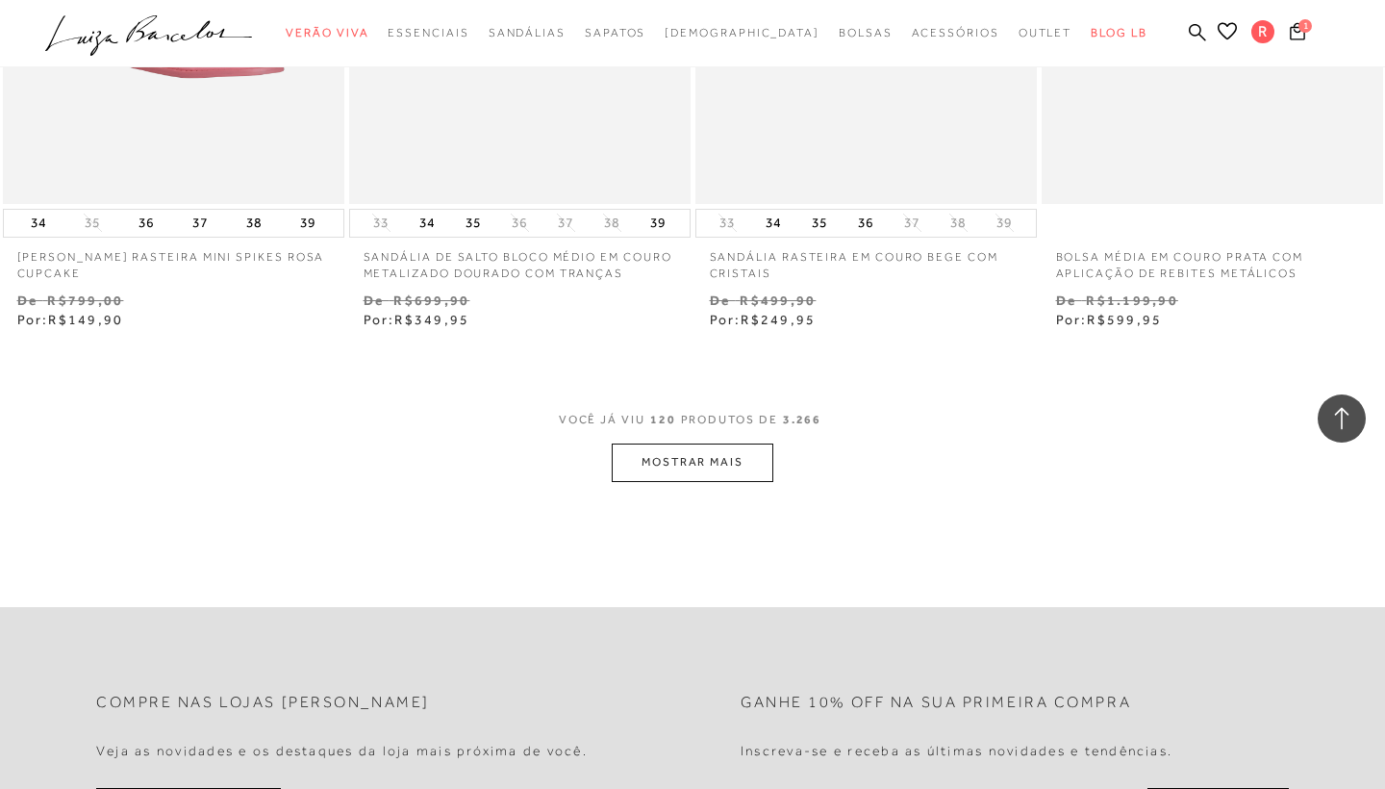
click at [681, 443] on button "MOSTRAR MAIS" at bounding box center [693, 462] width 162 height 38
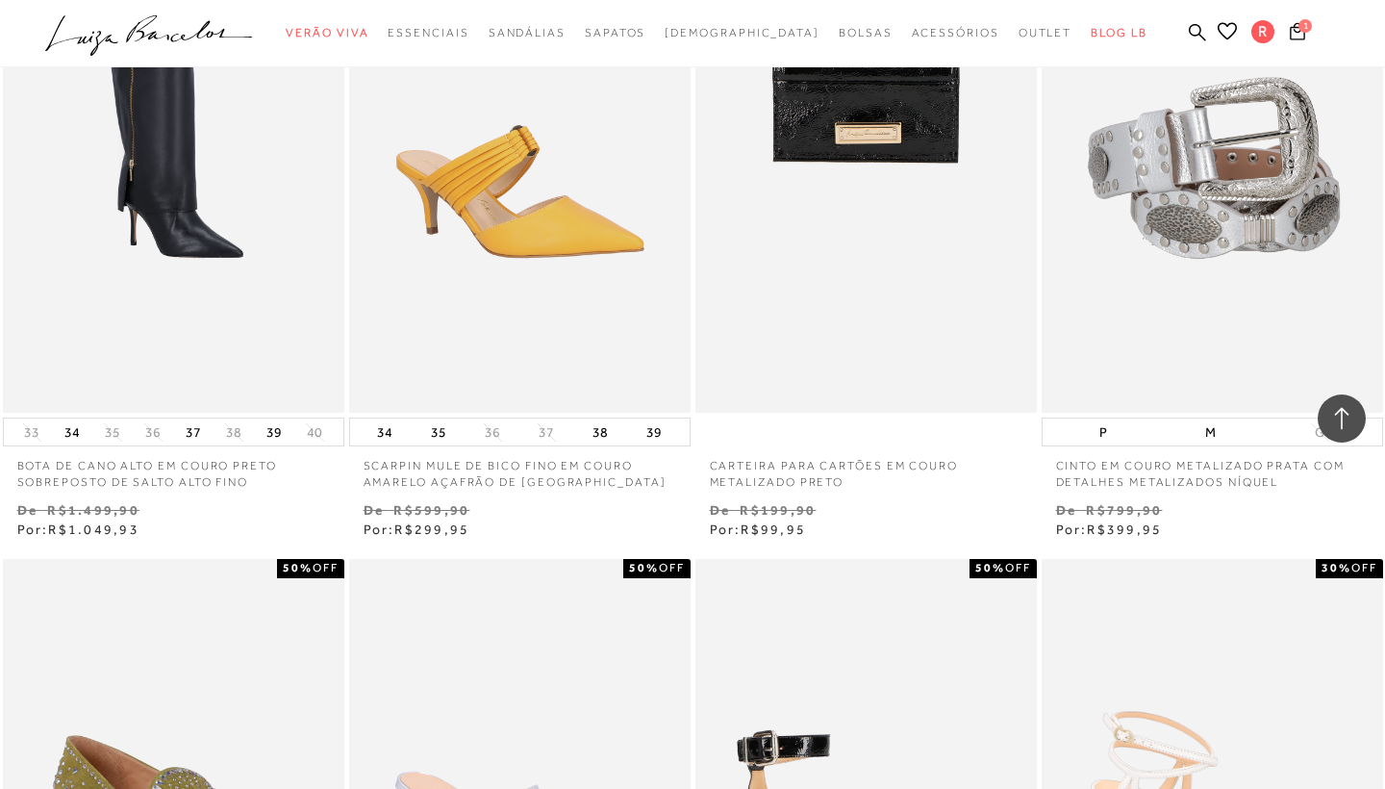
scroll to position [21946, 0]
